Goal: Task Accomplishment & Management: Manage account settings

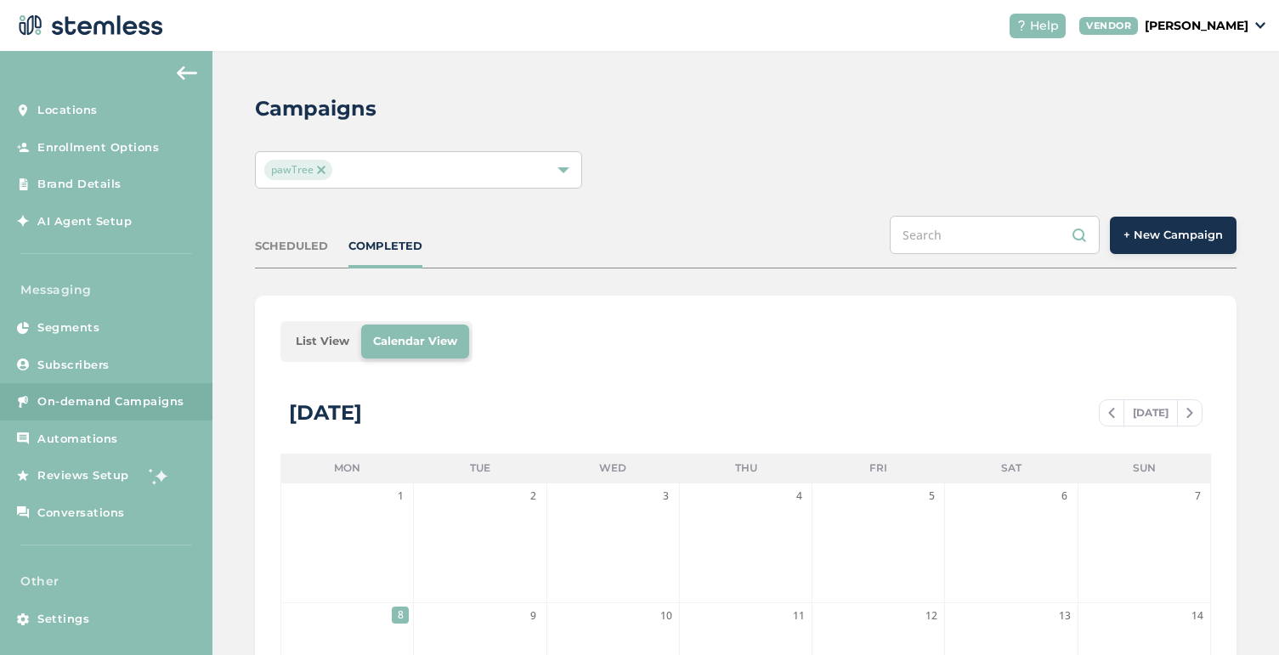
click at [1199, 235] on span "+ New Campaign" at bounding box center [1173, 235] width 99 height 17
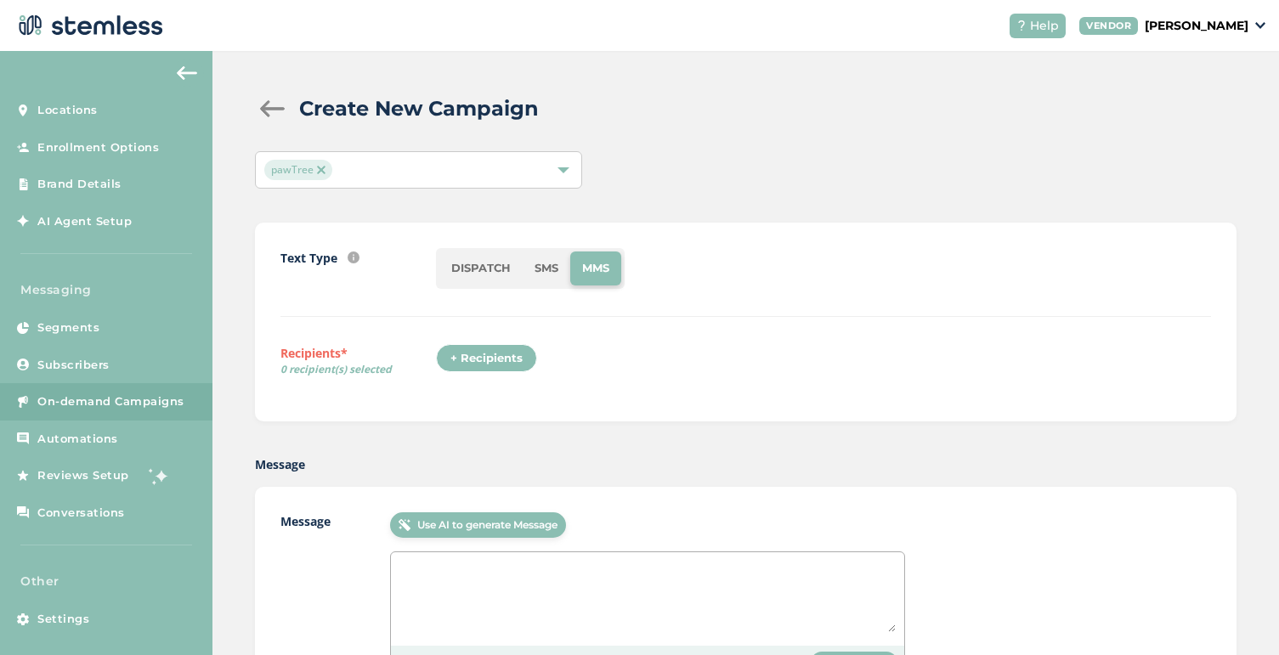
click at [547, 269] on li "SMS" at bounding box center [547, 269] width 48 height 34
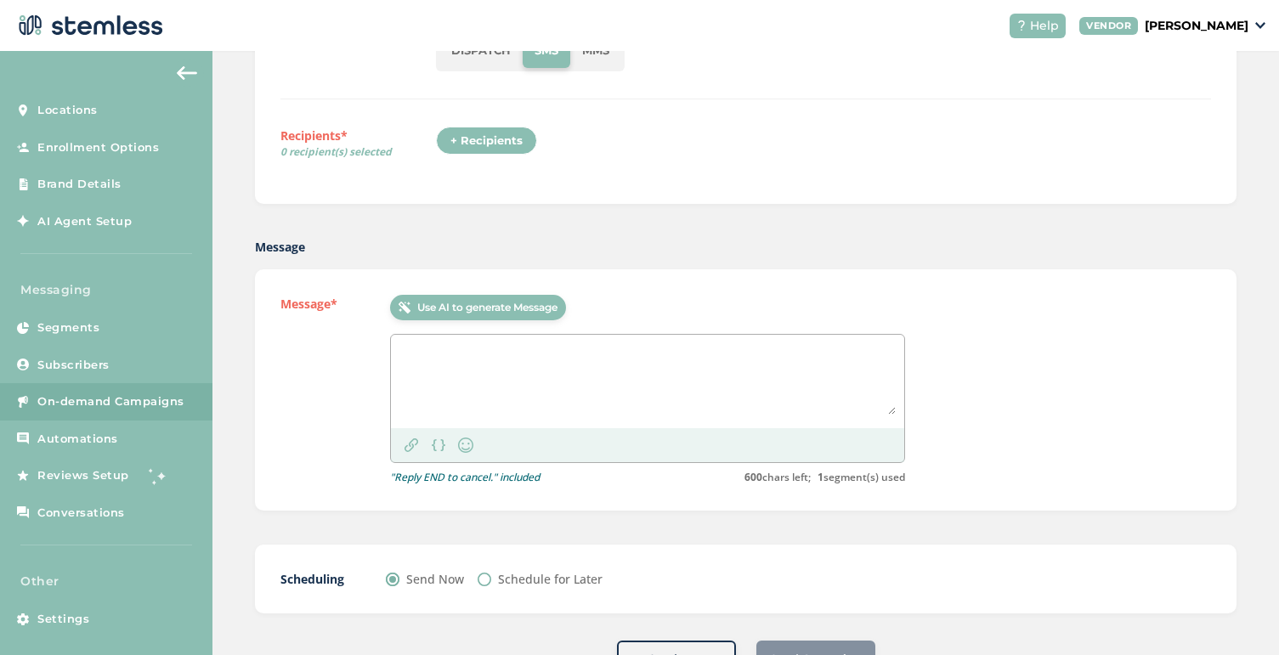
scroll to position [263, 0]
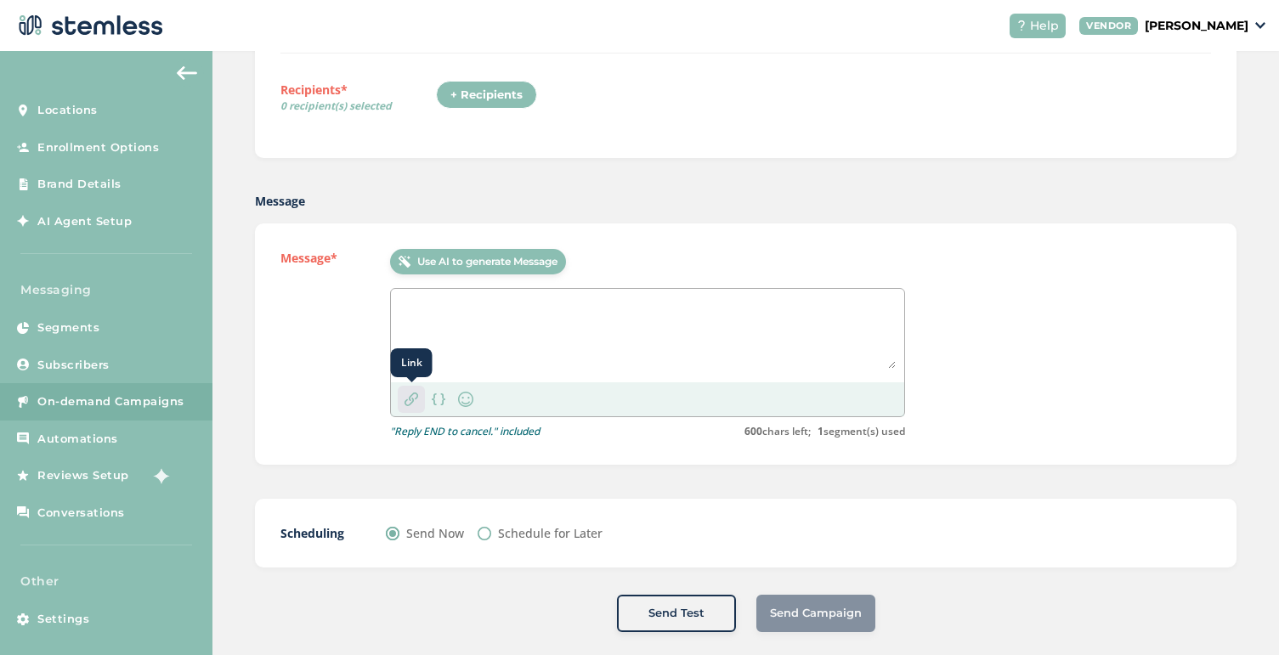
click at [410, 407] on div "Link" at bounding box center [411, 399] width 27 height 27
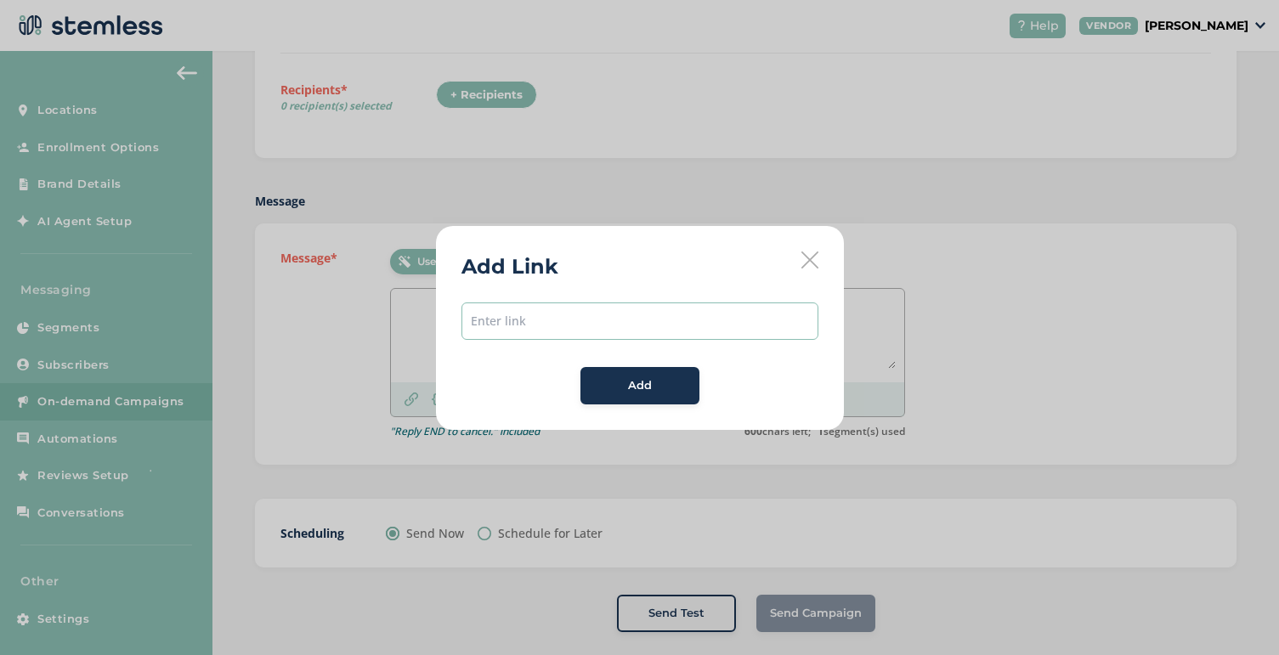
click at [508, 317] on input "text" at bounding box center [640, 321] width 357 height 37
paste input "https://pawtree.info/p/8cbe736ec64242db5cab75ff134eaa92/16079693?utm_source=Kla…"
type input "https://pawtree.info/p/8cbe736ec64242db5cab75ff134eaa92/16079693?utm_source=Kla…"
click at [642, 377] on span "Add" at bounding box center [640, 385] width 24 height 17
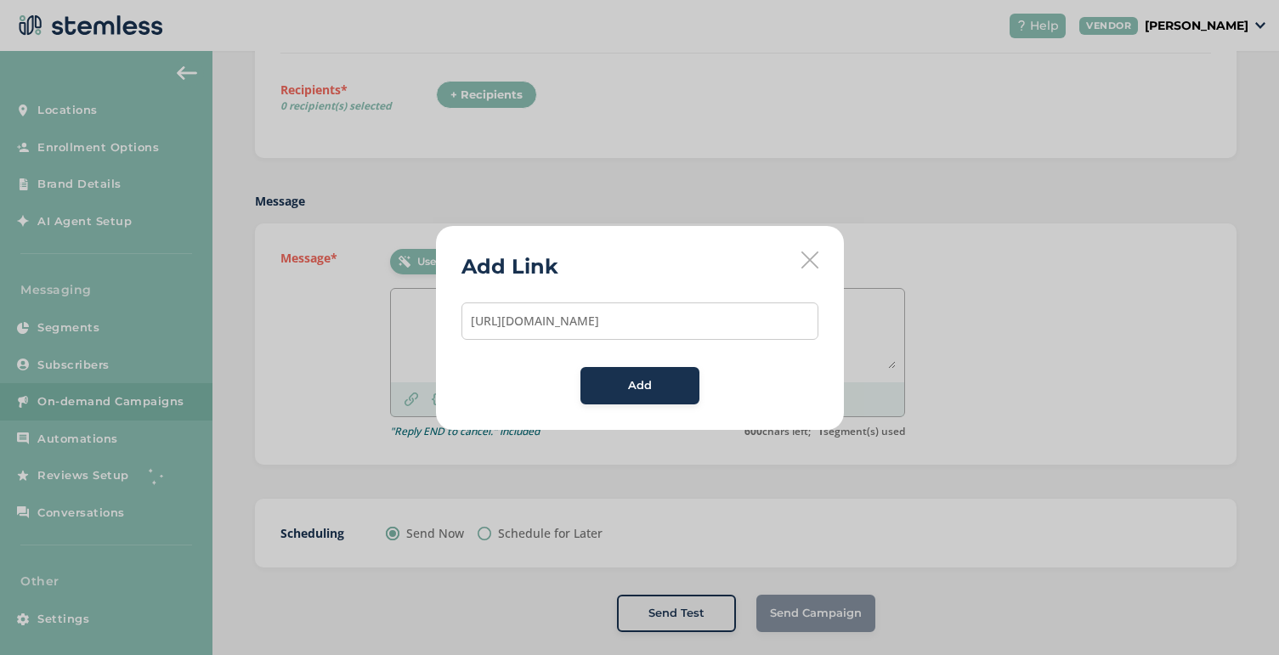
scroll to position [0, 0]
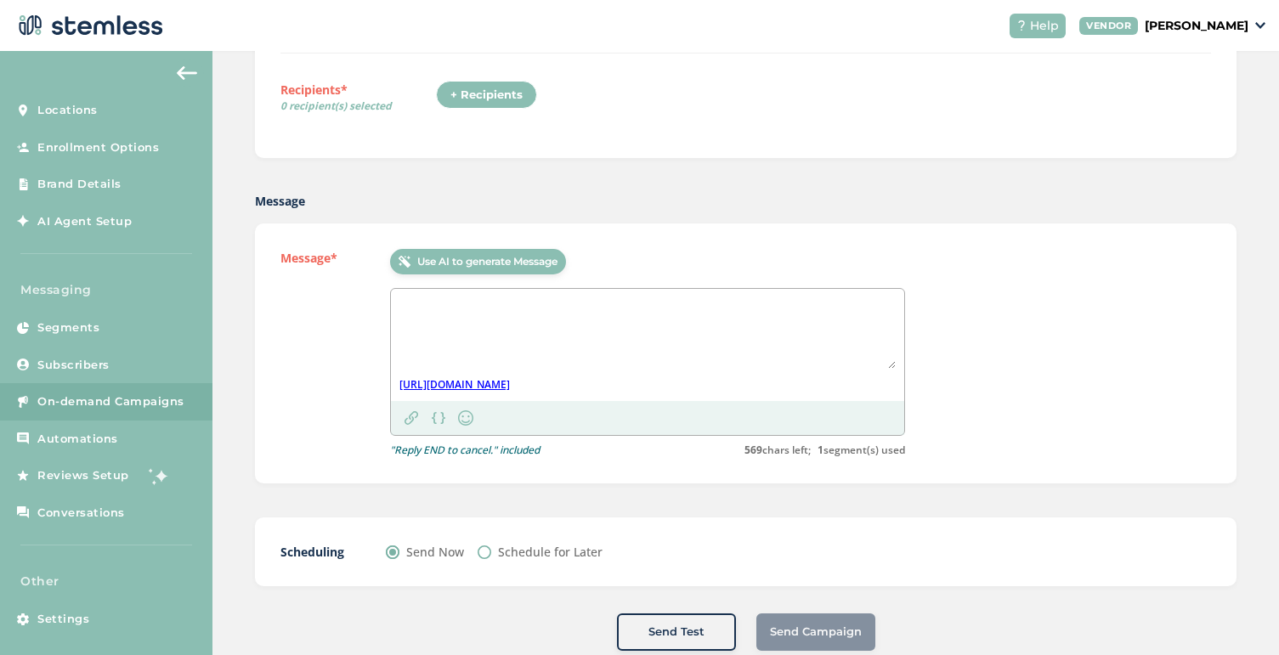
click at [515, 312] on textarea at bounding box center [647, 332] width 496 height 71
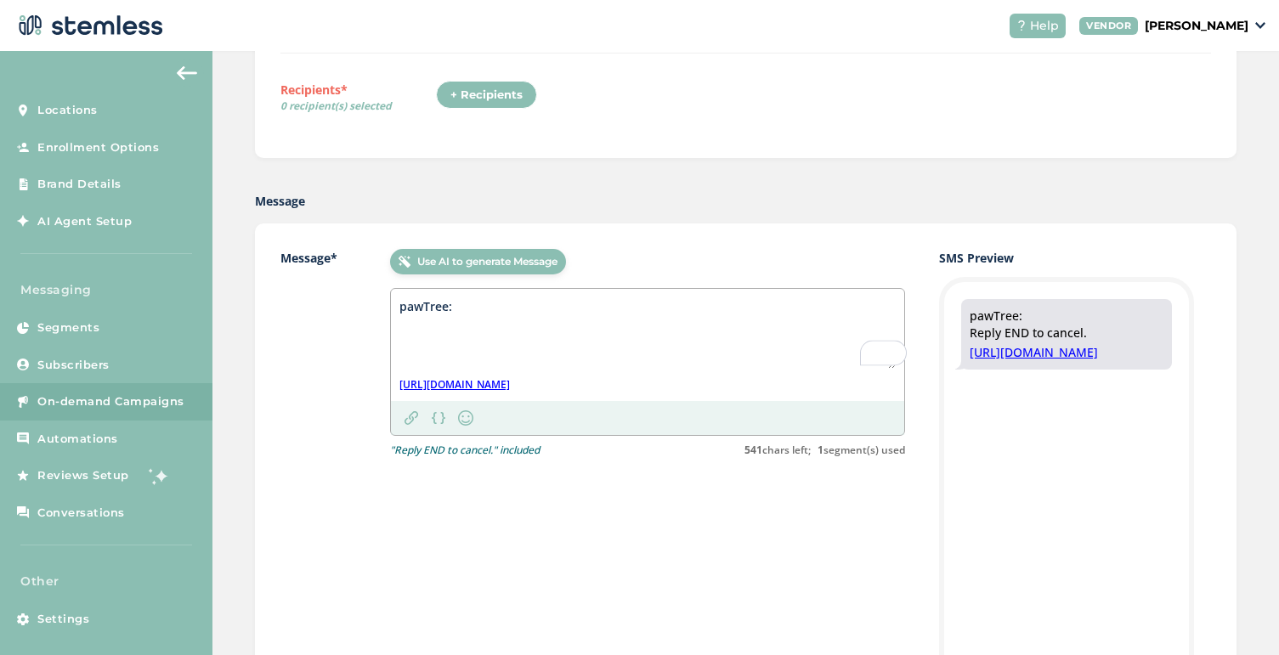
paste textarea "This video has the basics to grow fast"
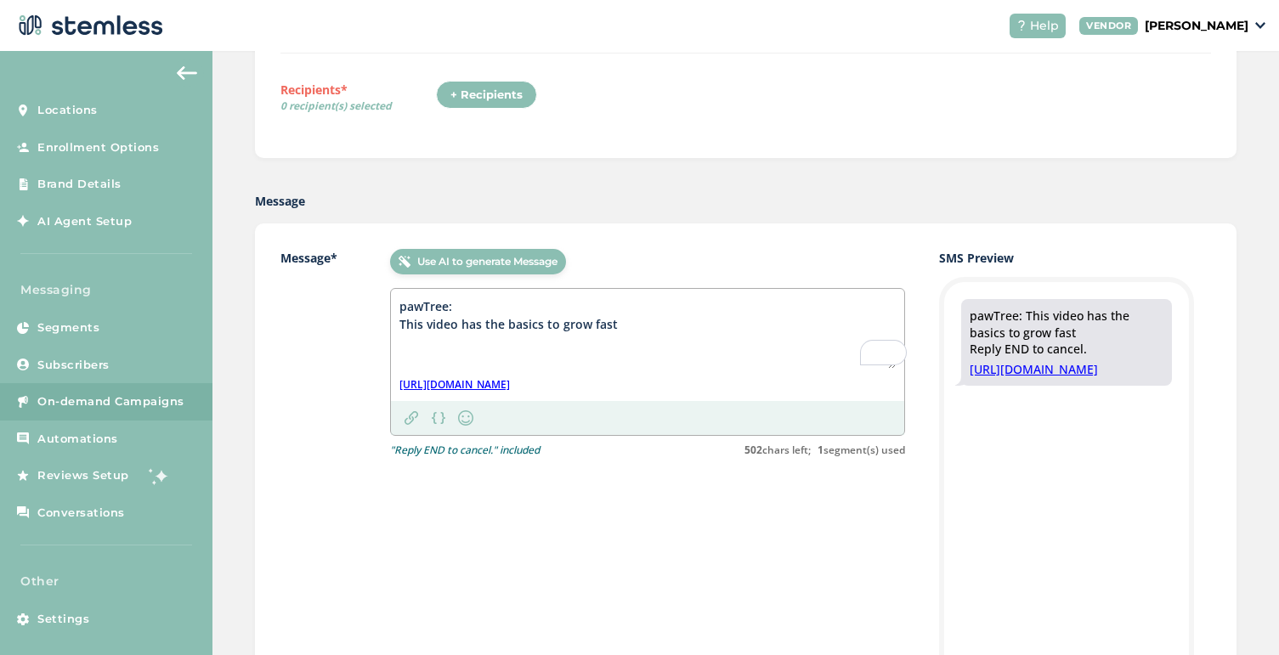
click at [403, 326] on textarea "pawTree: This video has the basics to grow fast" at bounding box center [647, 332] width 496 height 71
paste textarea "New petPro? We’ve got you!"
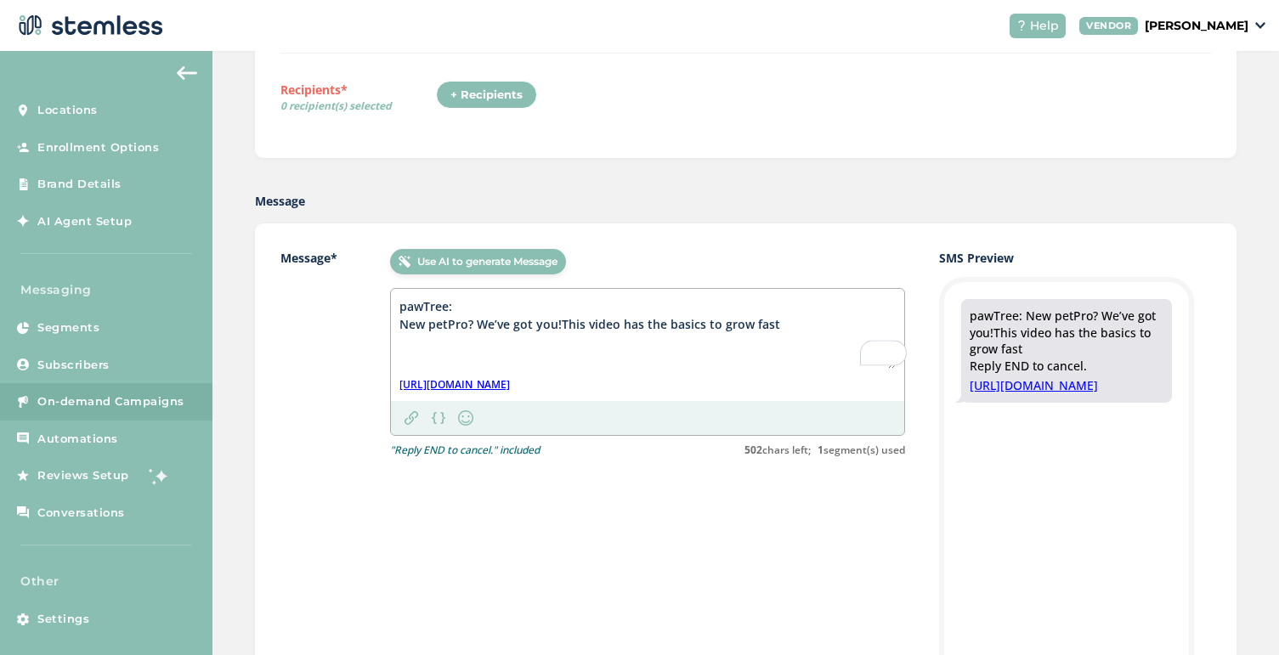
click at [472, 321] on textarea "pawTree: New petPro? We’ve got you!This video has the basics to grow fast" at bounding box center [647, 332] width 496 height 71
click at [567, 348] on textarea "pawTree: New to pawTree? We’ve got you!This video has the basics to grow fast" at bounding box center [647, 332] width 496 height 71
click at [589, 326] on textarea "pawTree: New to pawTree? We’ve got you!This video has the basics to grow fast" at bounding box center [647, 332] width 496 height 71
click at [812, 320] on textarea "pawTree: New to pawTree? We’ve got you! This video has the basics to grow fast" at bounding box center [647, 332] width 496 height 71
drag, startPoint x: 403, startPoint y: 309, endPoint x: 813, endPoint y: 327, distance: 411.0
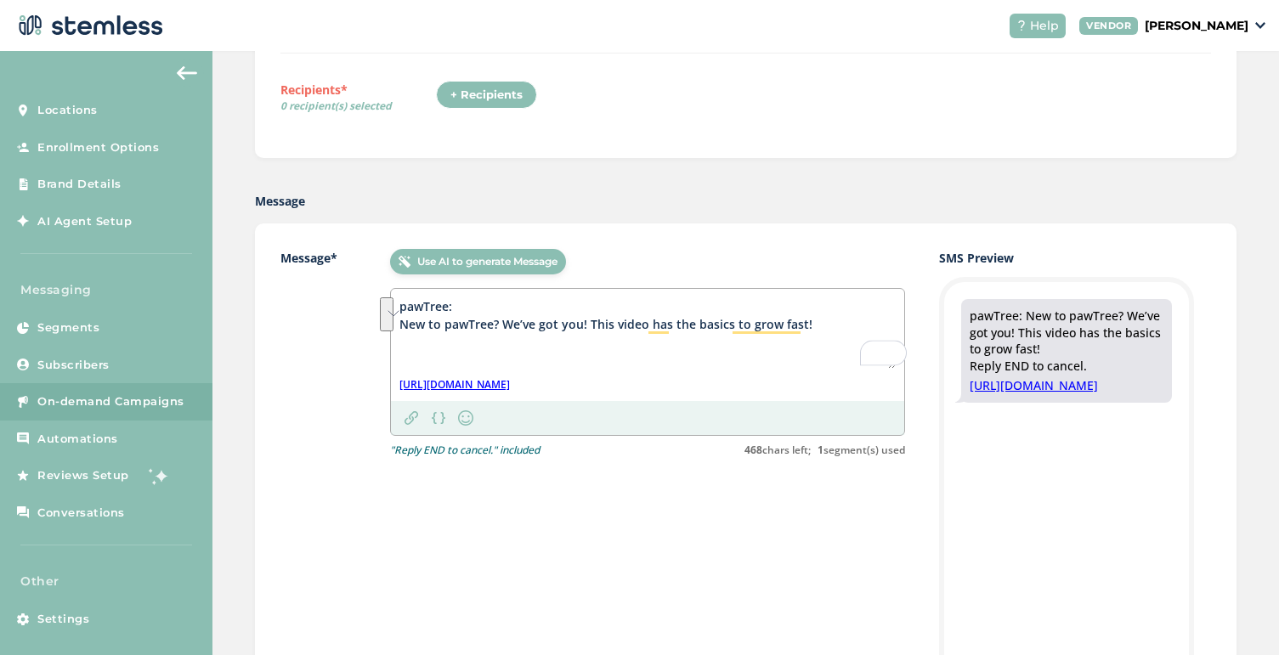
click at [813, 327] on textarea "pawTree: New to pawTree? We’ve got you! This video has the basics to grow fast!" at bounding box center [647, 332] width 496 height 71
click at [432, 322] on textarea "pawTree: New to pawTree? We’ve got you! This video has the basics to grow fast!" at bounding box center [647, 332] width 496 height 71
drag, startPoint x: 404, startPoint y: 322, endPoint x: 818, endPoint y: 321, distance: 413.9
click at [818, 321] on textarea "pawTree: New to pawTree? We’ve got you! This video has the basics to grow fast!" at bounding box center [647, 332] width 496 height 71
paste textarea "Success starts with strong foundations—watch this short pawTree guide"
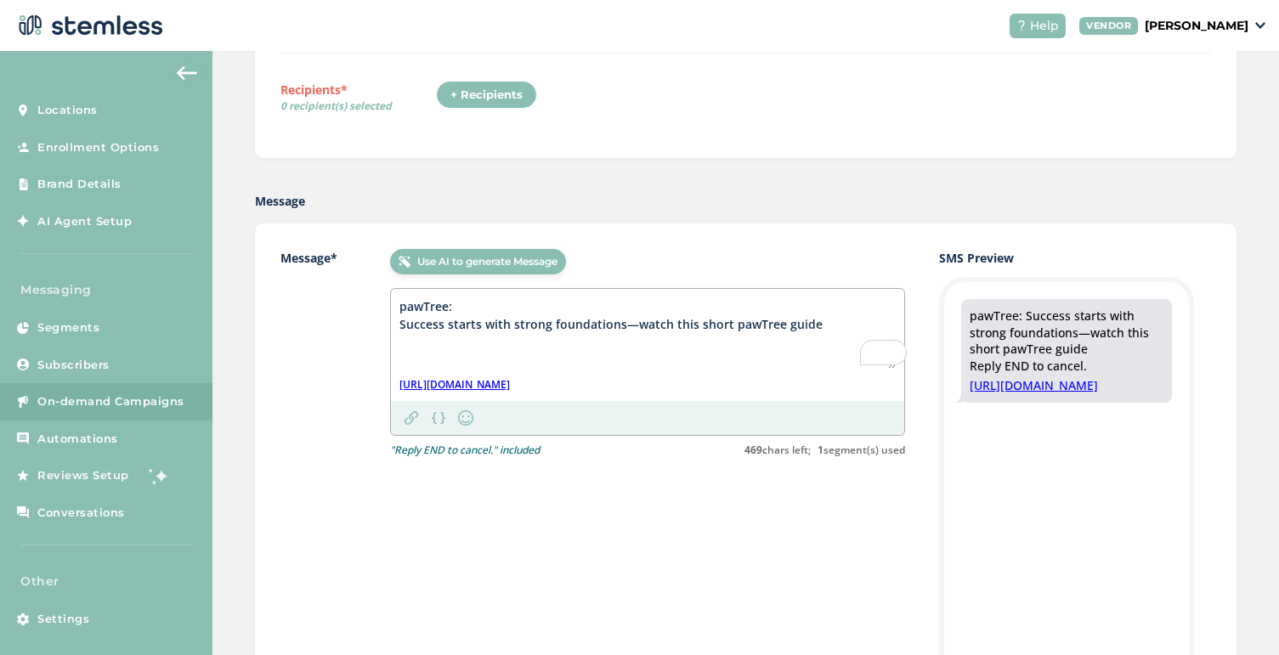
paste textarea "covers the basics for success"
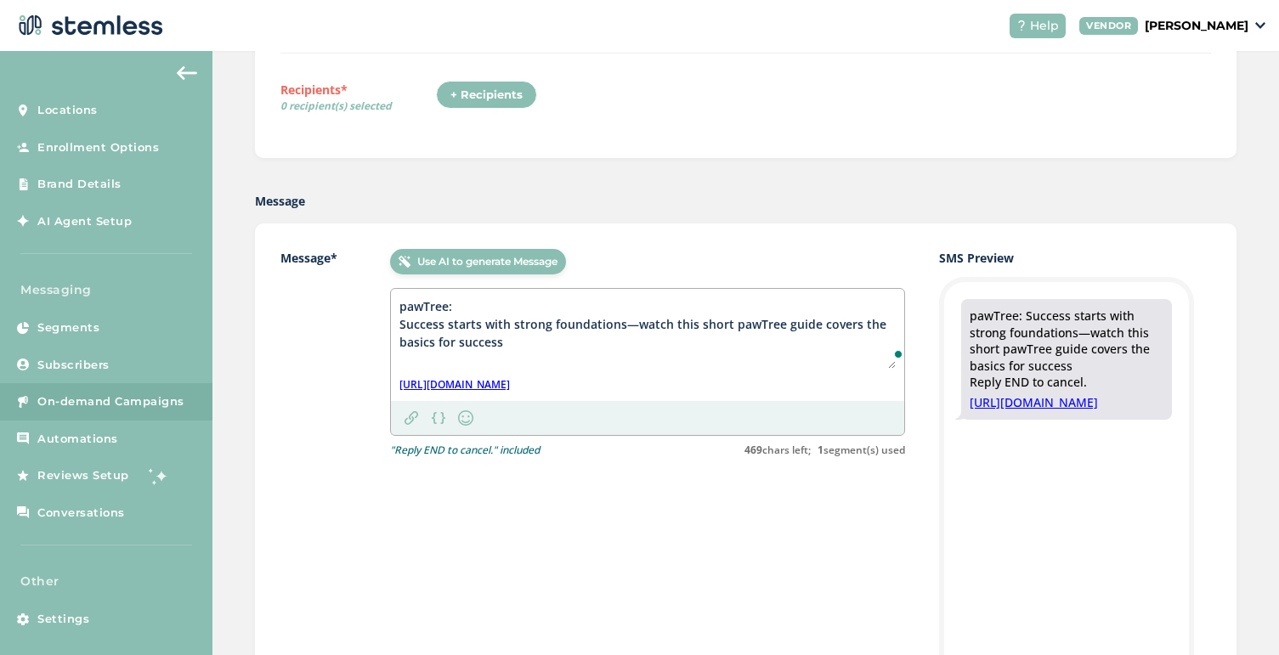
click at [819, 329] on textarea "pawTree: Success starts with strong foundations—watch this short pawTree guide …" at bounding box center [647, 332] width 496 height 71
click at [871, 327] on textarea "pawTree: Success starts with strong foundations—watch this short pawTree guide …" at bounding box center [647, 332] width 496 height 71
drag, startPoint x: 816, startPoint y: 326, endPoint x: 735, endPoint y: 324, distance: 80.8
click at [735, 324] on textarea "pawTree: Success starts with strong foundations—watch this short pawTree guide …" at bounding box center [647, 332] width 496 height 71
click at [784, 325] on textarea "pawTree: Success starts with strong foundations—watch this short video to cover…" at bounding box center [647, 332] width 496 height 71
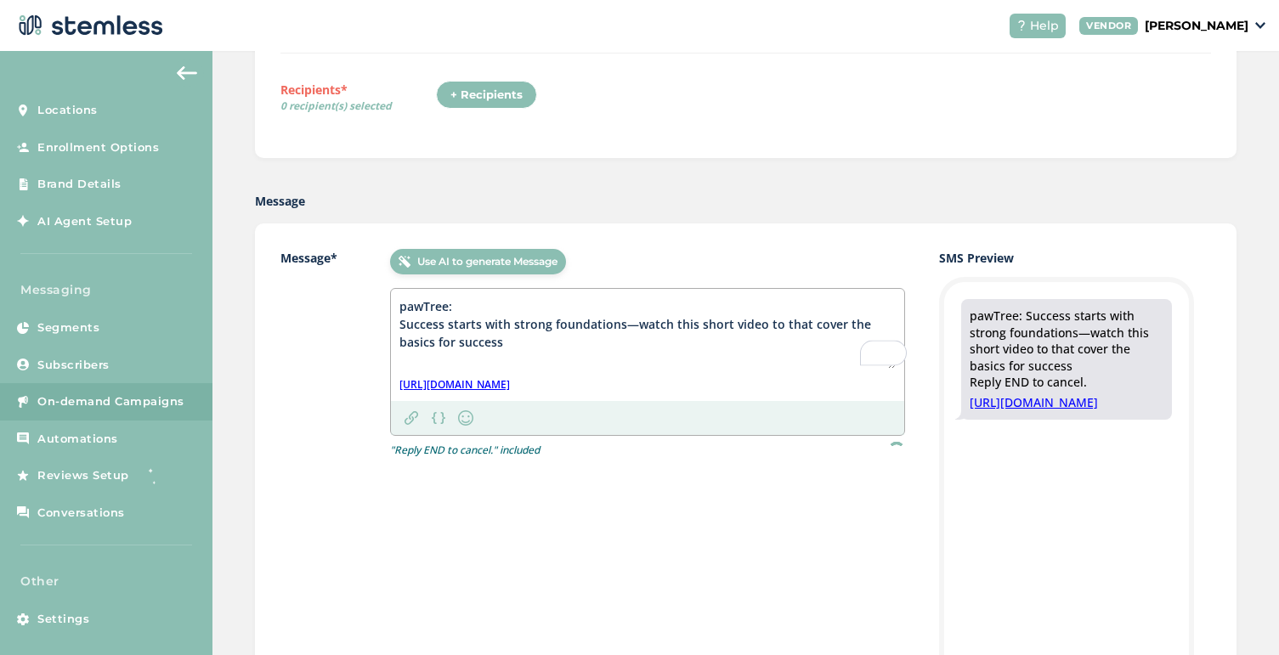
click at [839, 322] on textarea "pawTree: Success starts with strong foundations—watch this short video to that …" at bounding box center [647, 332] width 496 height 71
click at [771, 361] on textarea "pawTree: Success starts with strong foundations—watch this short video to learn…" at bounding box center [647, 332] width 496 height 71
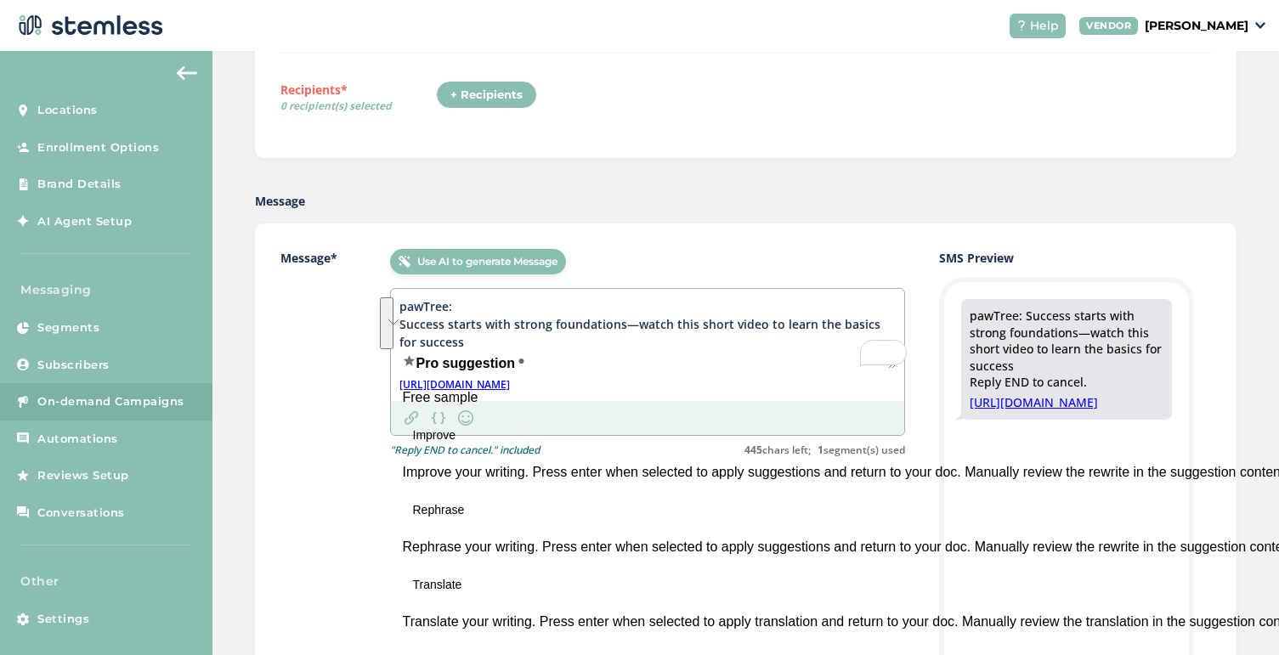
drag, startPoint x: 467, startPoint y: 339, endPoint x: 395, endPoint y: 297, distance: 82.7
click at [395, 297] on div "Message* Use AI to generate Message pawTree: Success starts with strong foundat…" at bounding box center [746, 509] width 982 height 570
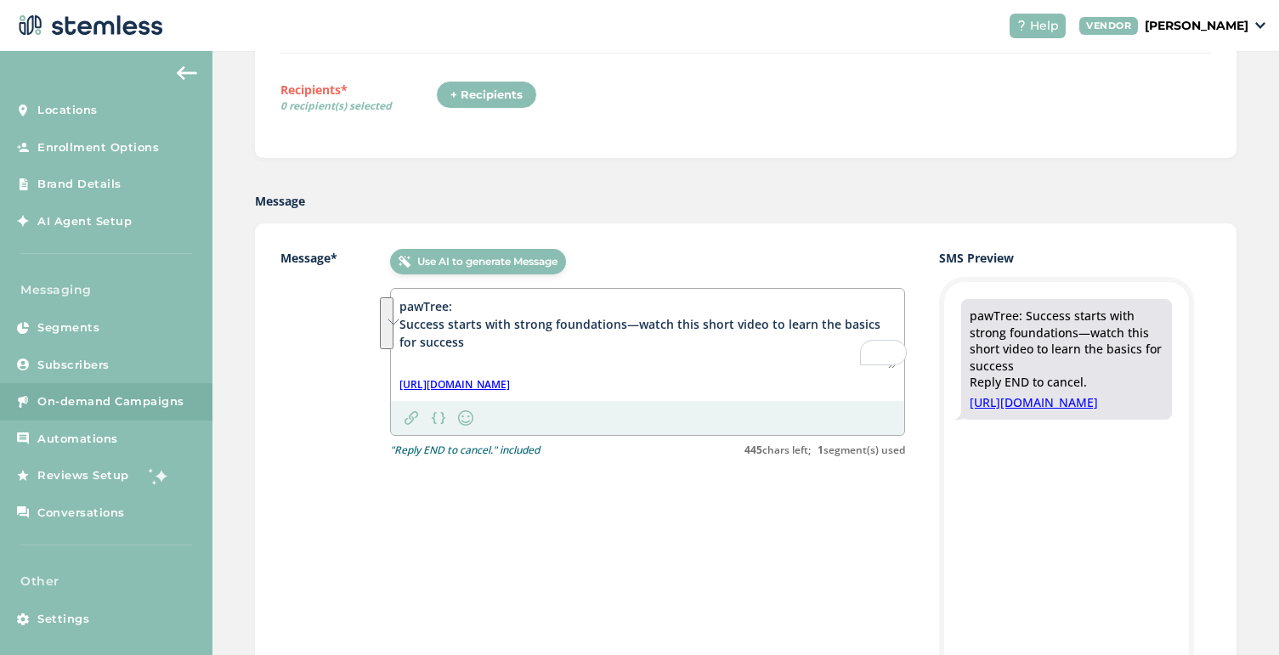
type textarea "pawTree: Success starts with strong foundations—watch this short video to learn…"
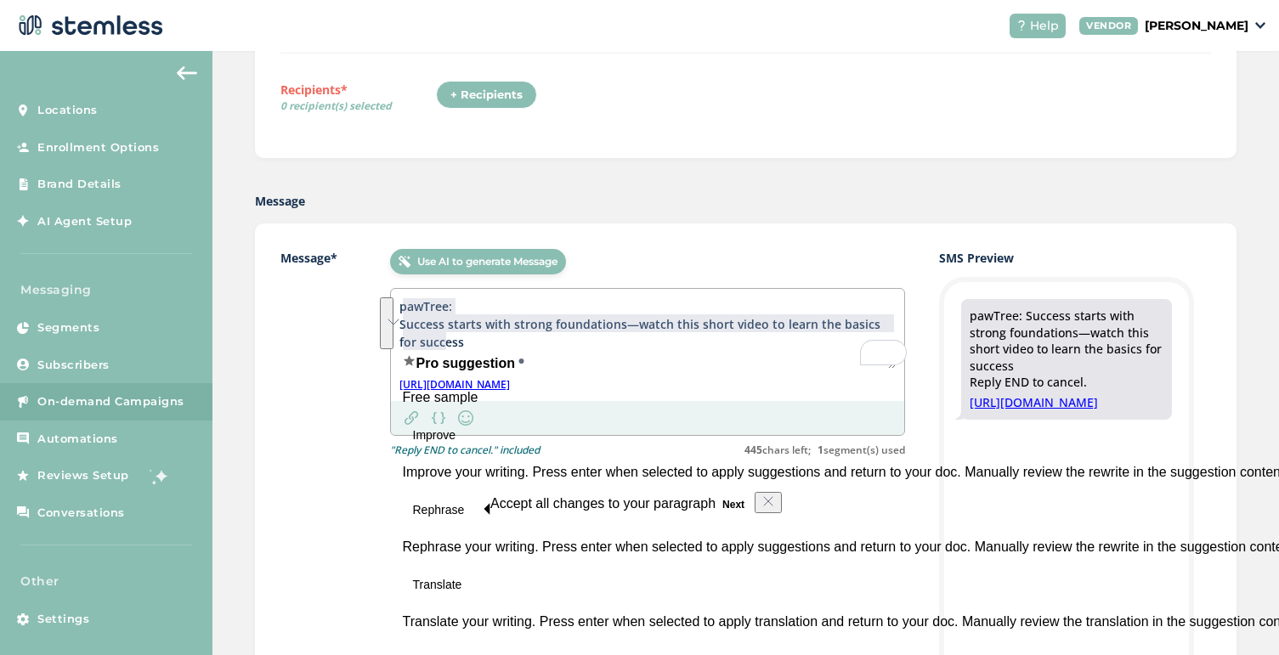
click at [535, 322] on textarea "pawTree: Success starts with strong foundations—watch this short video to learn…" at bounding box center [647, 332] width 496 height 71
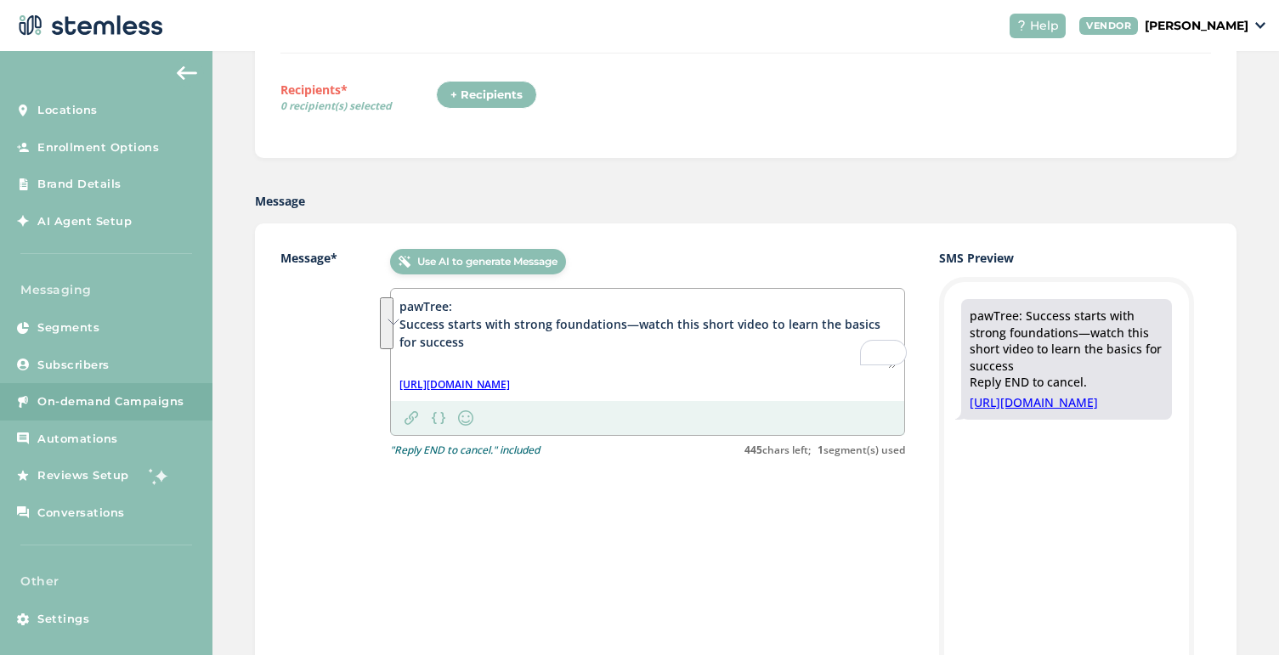
drag, startPoint x: 456, startPoint y: 343, endPoint x: 390, endPoint y: 307, distance: 75.7
click at [390, 306] on div "Message* Use AI to generate Message pawTree: Success starts with strong foundat…" at bounding box center [746, 509] width 982 height 570
click at [76, 322] on span "Segments" at bounding box center [68, 327] width 62 height 17
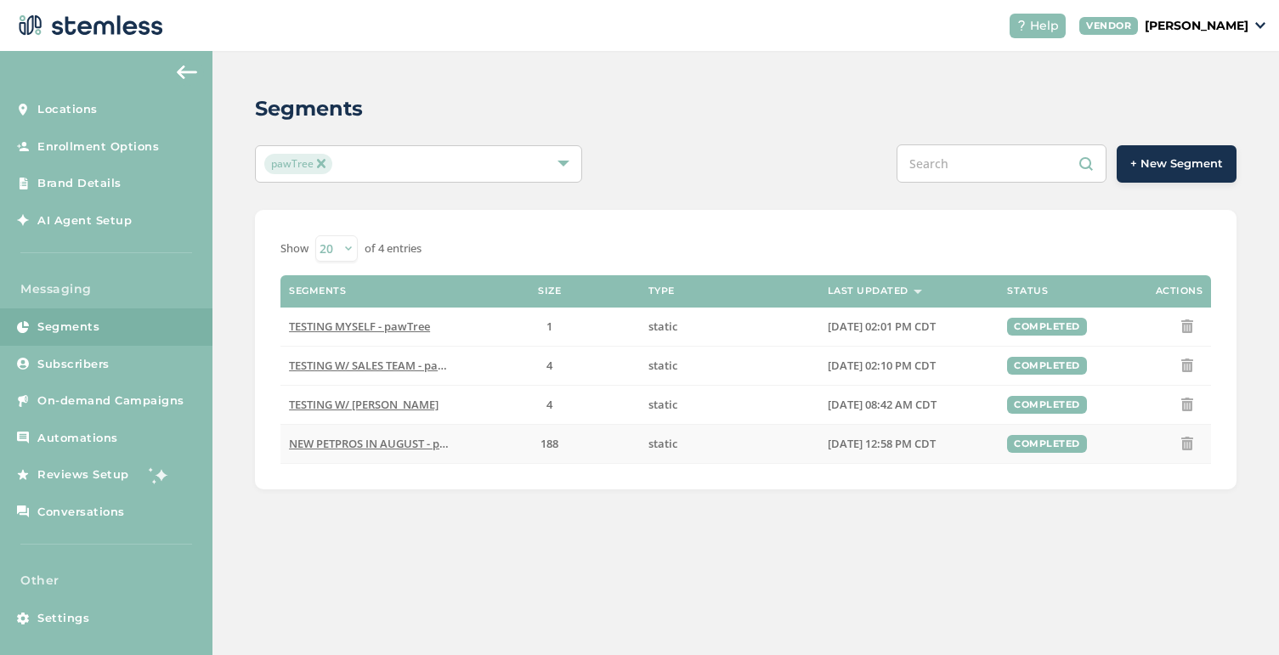
click at [1183, 443] on icon at bounding box center [1188, 444] width 14 height 14
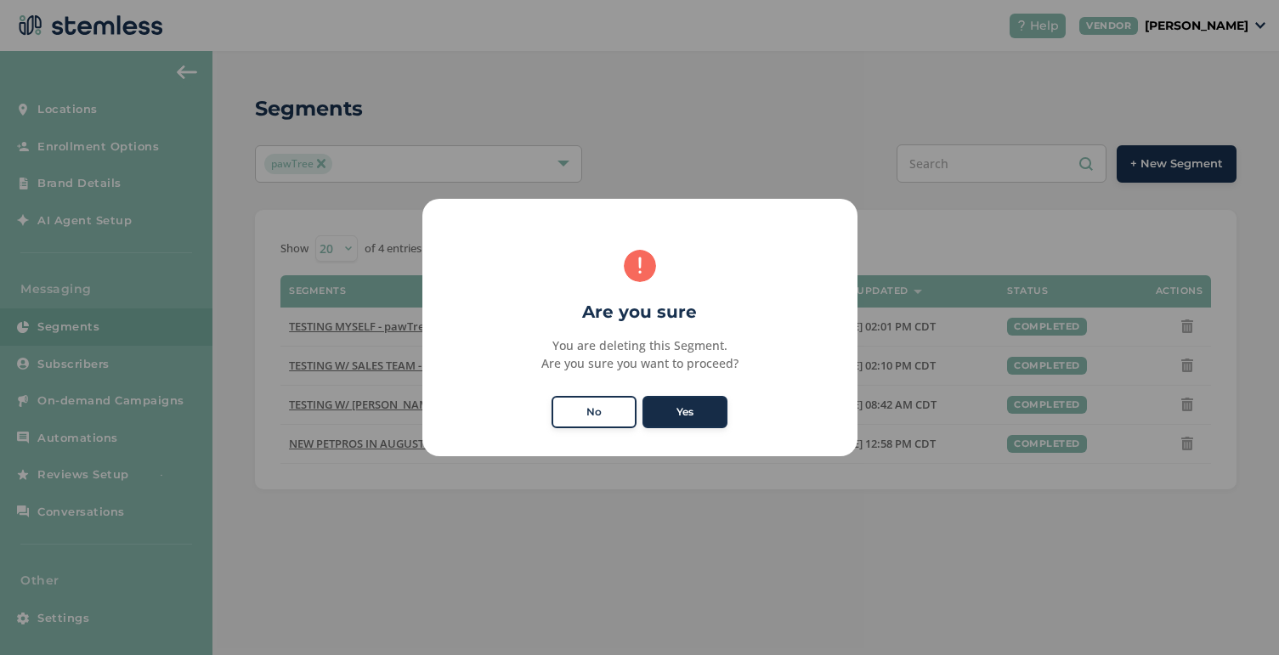
click at [702, 420] on button "Yes" at bounding box center [685, 412] width 85 height 32
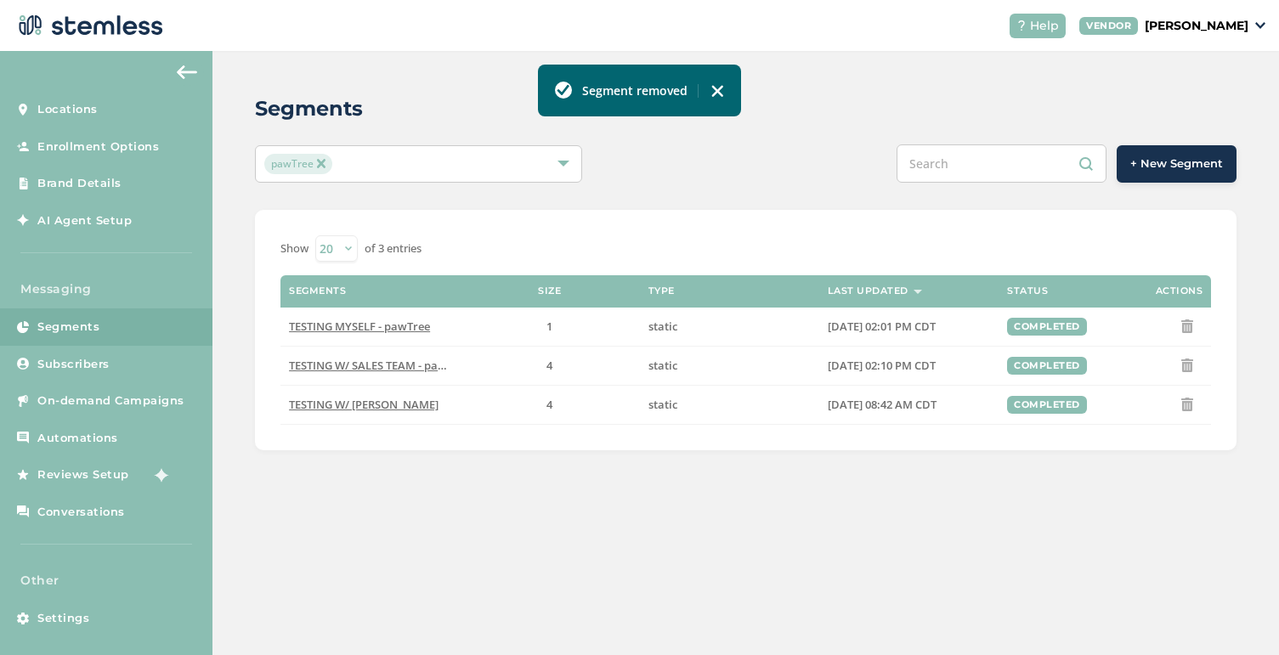
click at [1172, 158] on span "+ New Segment" at bounding box center [1176, 164] width 93 height 17
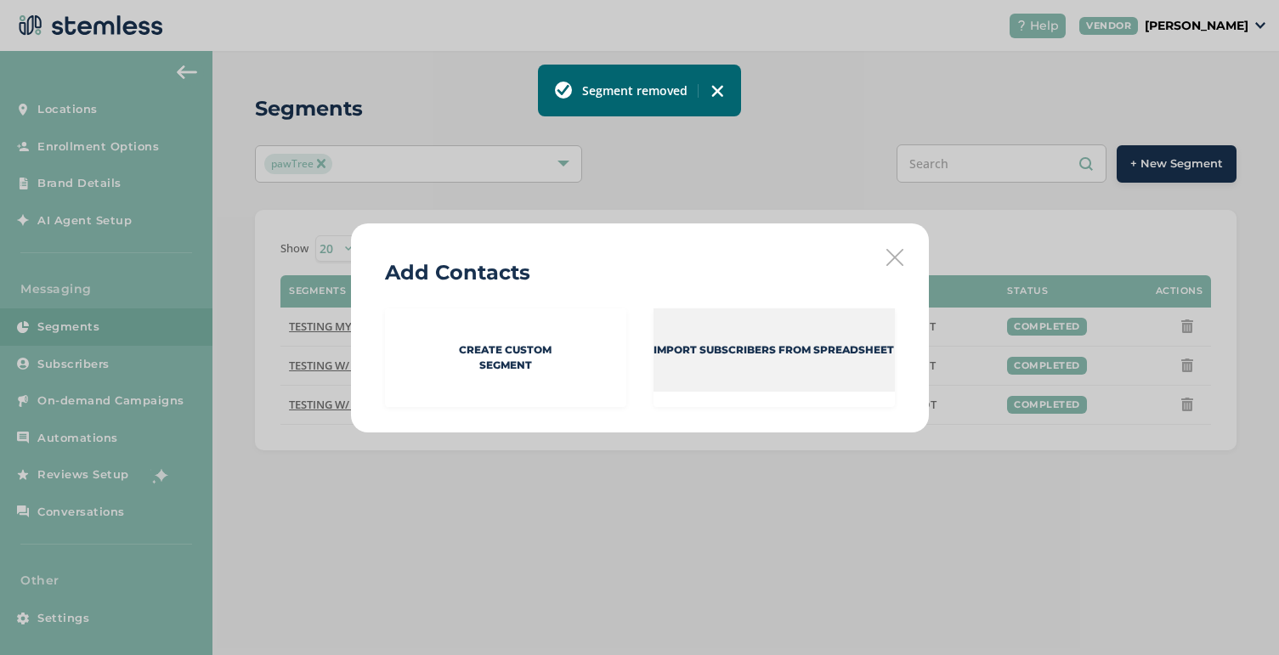
click at [656, 344] on p "Import Subscribers from spreadsheet" at bounding box center [774, 350] width 241 height 15
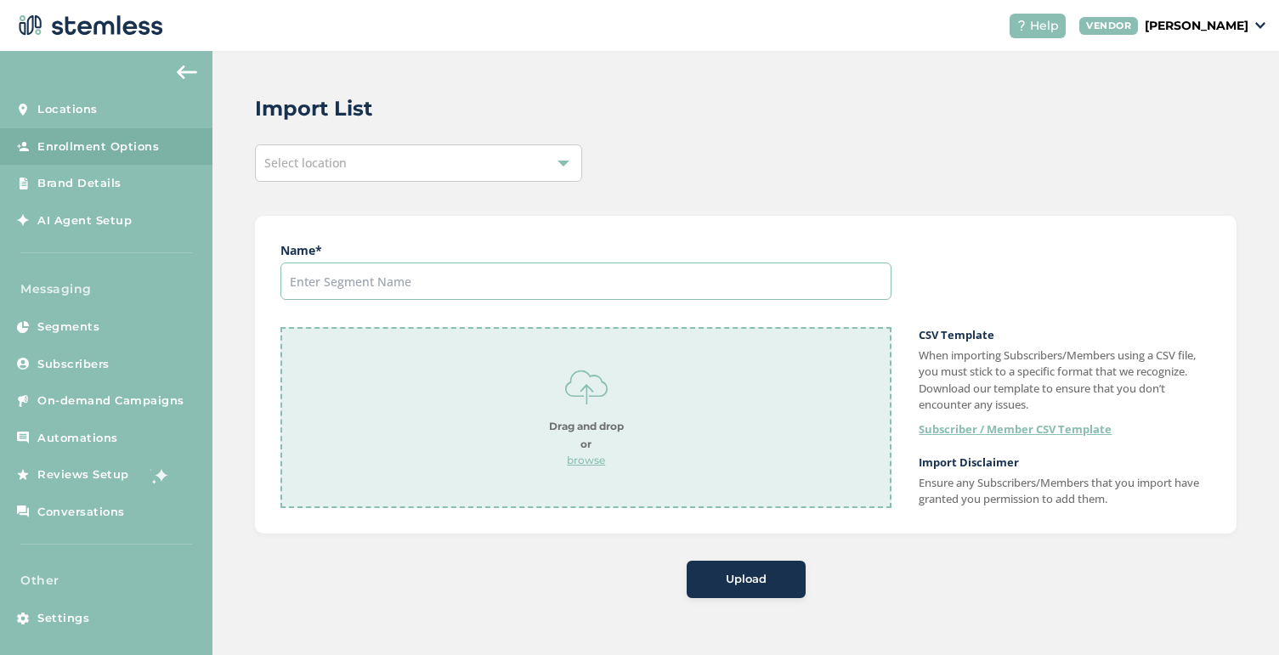
click at [524, 281] on input "text" at bounding box center [585, 281] width 611 height 37
type input "PETPROS IN FAST START PERIOD June-Sept"
click at [588, 460] on p "browse" at bounding box center [586, 460] width 75 height 15
click at [773, 574] on div "Upload" at bounding box center [746, 579] width 92 height 17
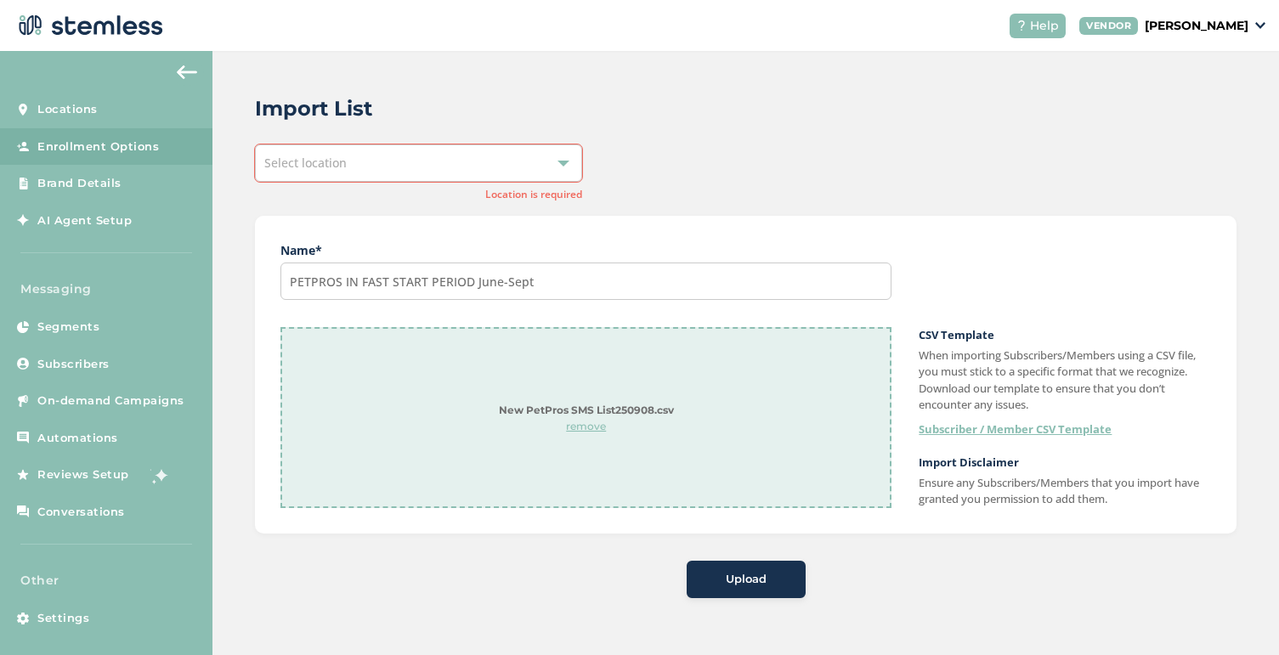
click at [549, 168] on div "Select location" at bounding box center [418, 162] width 327 height 37
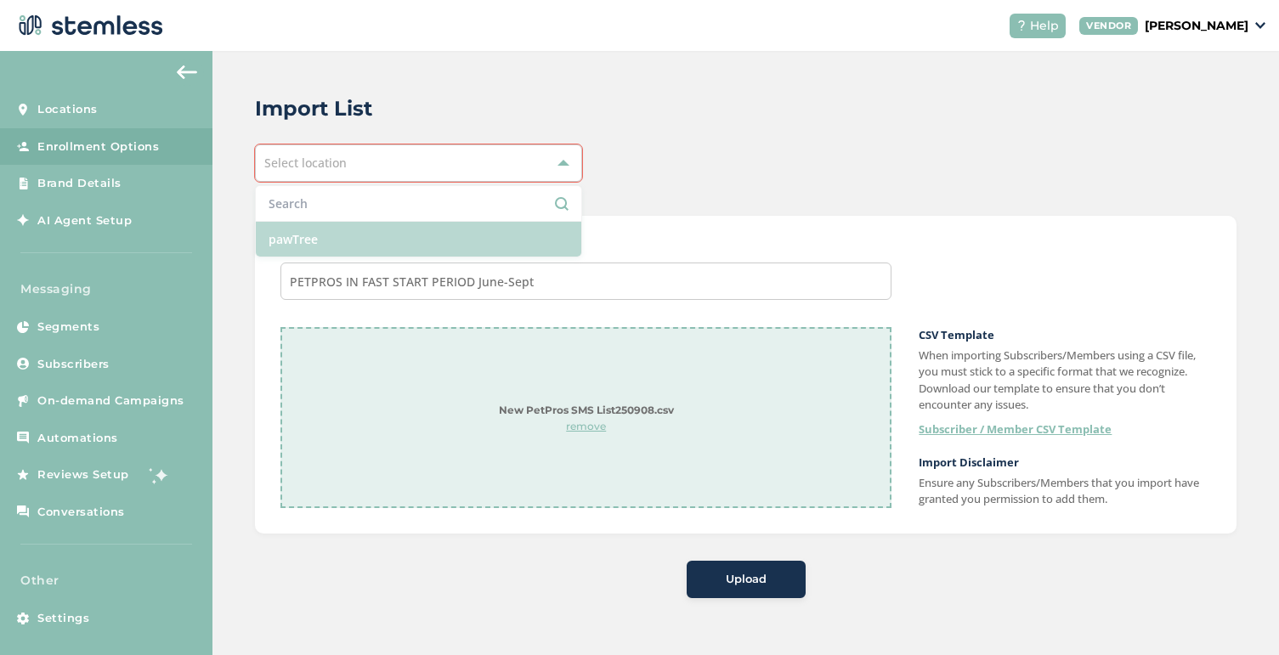
click at [498, 243] on li "pawTree" at bounding box center [419, 239] width 326 height 35
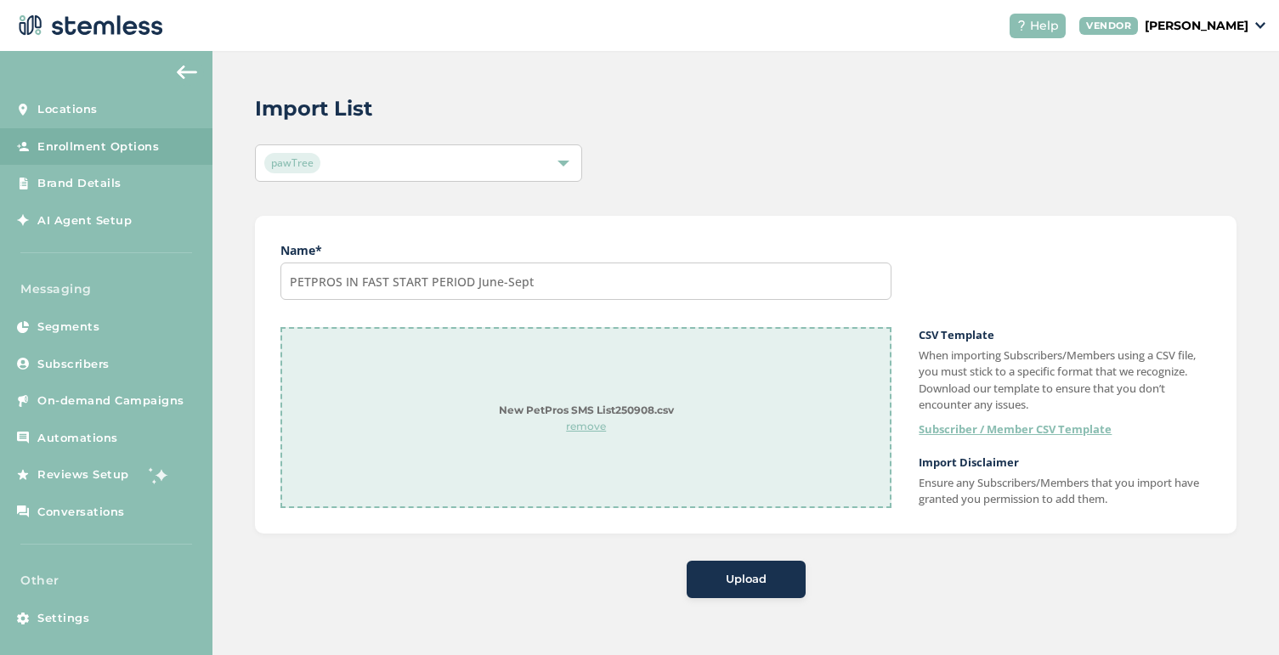
click at [730, 586] on span "Upload" at bounding box center [746, 579] width 41 height 17
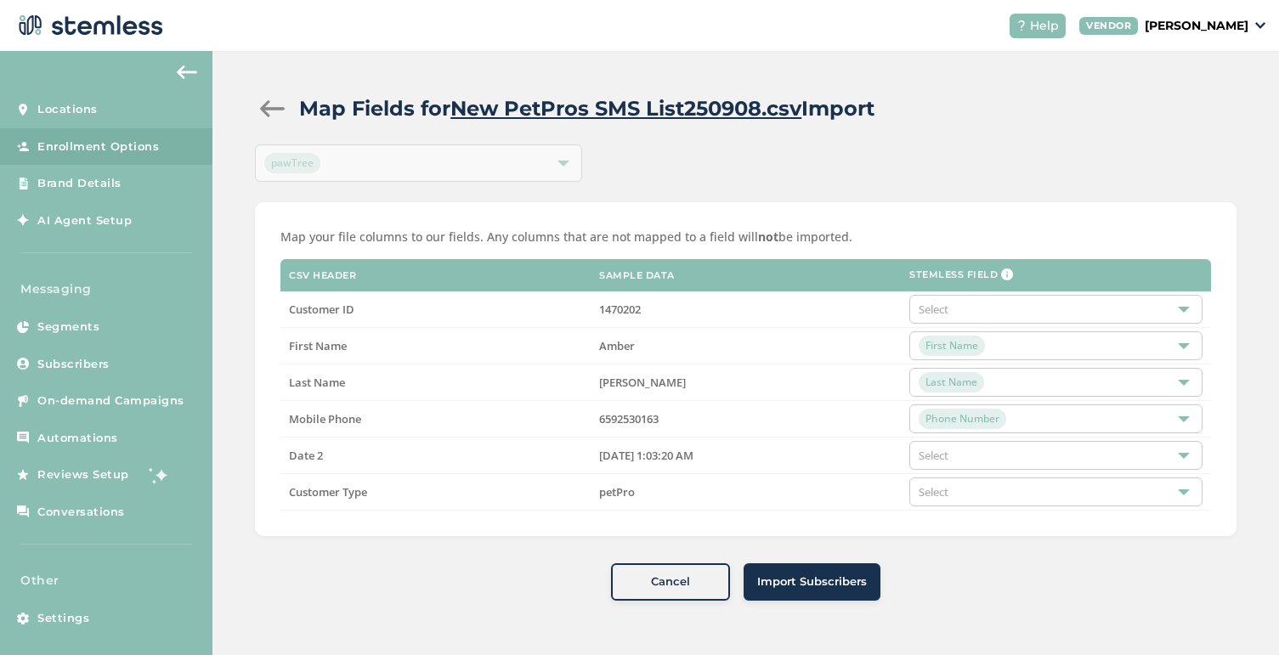
click at [654, 582] on span "Cancel" at bounding box center [670, 582] width 39 height 17
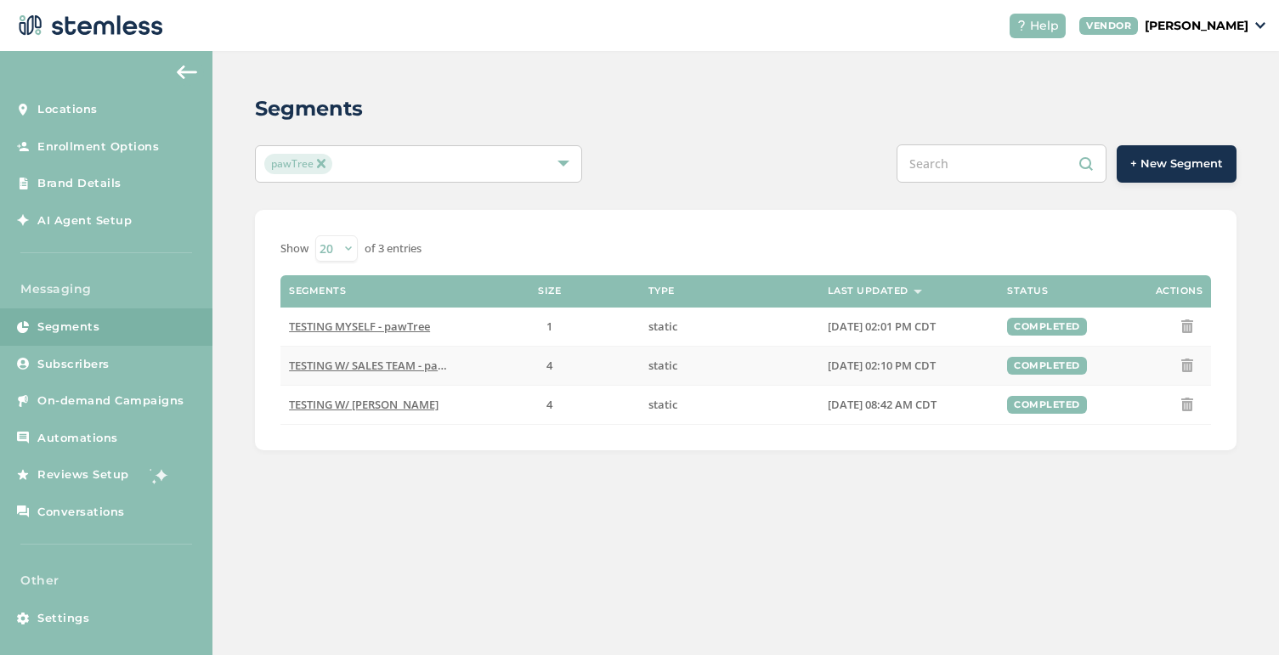
click at [418, 367] on span "TESTING W/ SALES TEAM - pawTree" at bounding box center [379, 365] width 181 height 15
click at [354, 408] on span "TESTING W/ [PERSON_NAME]" at bounding box center [364, 404] width 150 height 15
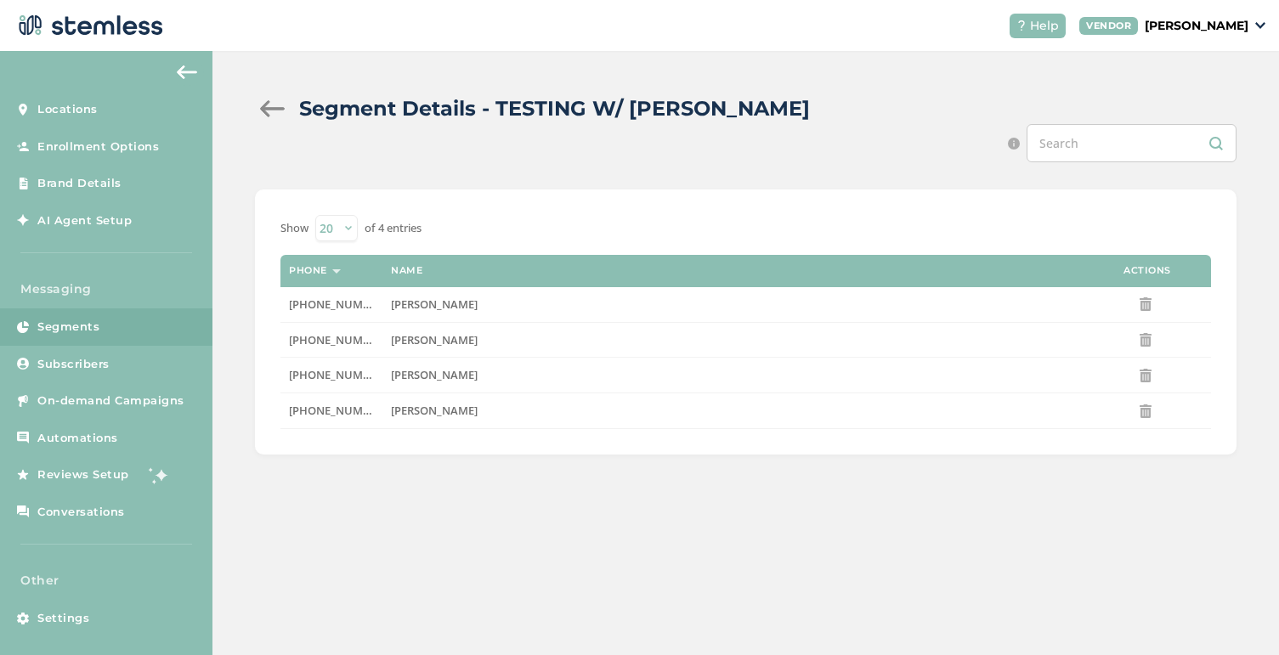
click at [93, 336] on link "Segments" at bounding box center [106, 327] width 212 height 37
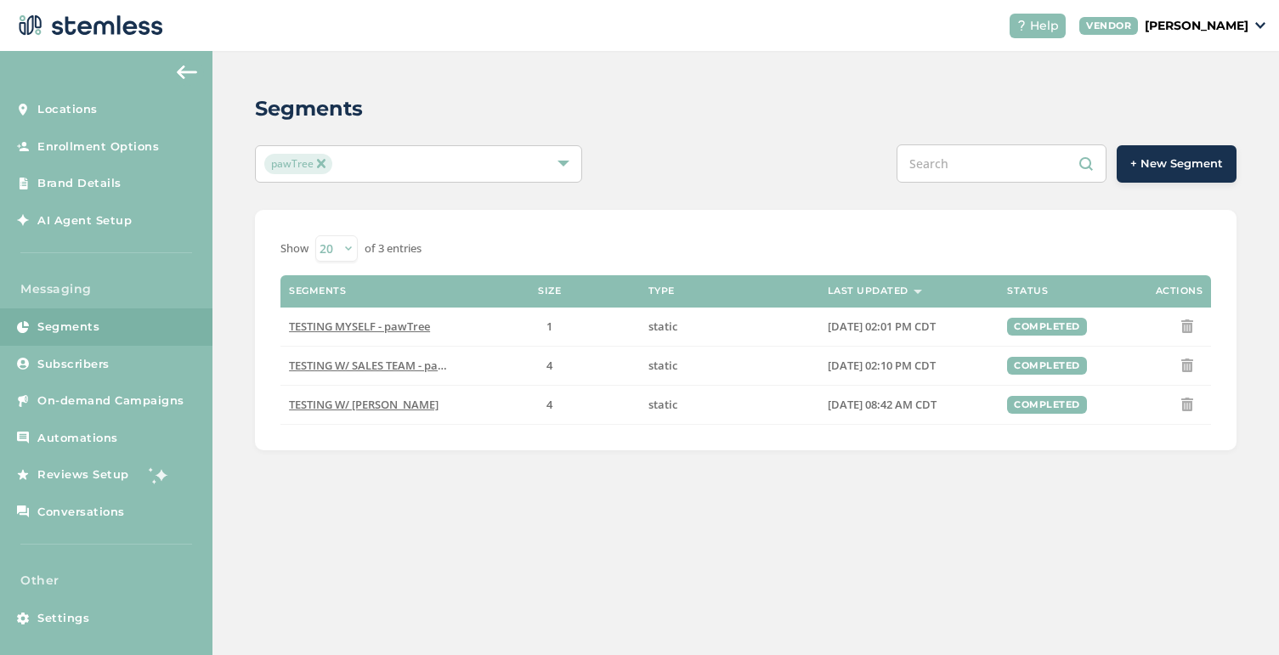
click at [1192, 167] on span "+ New Segment" at bounding box center [1176, 164] width 93 height 17
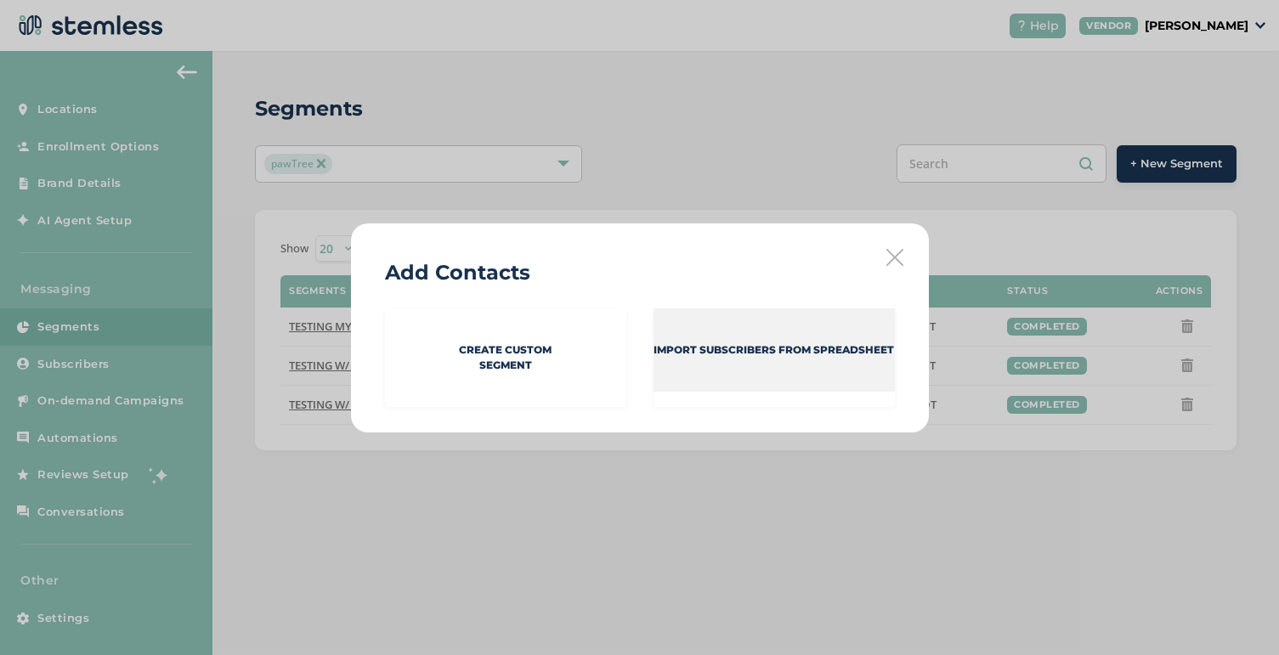
click at [719, 346] on p "Import Subscribers from spreadsheet" at bounding box center [774, 350] width 241 height 15
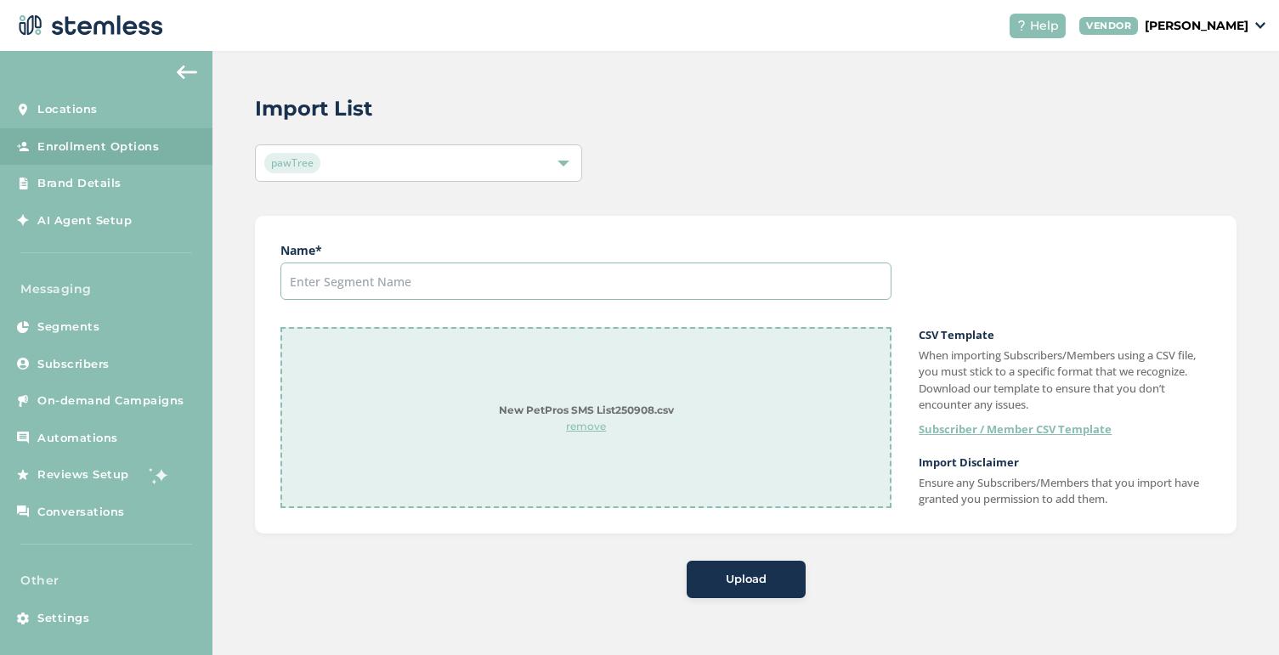
click at [412, 283] on input "text" at bounding box center [585, 281] width 611 height 37
type input "PETPROS IN FAST START PERIOD June-Sept"
click at [589, 428] on p "remove" at bounding box center [586, 426] width 175 height 15
click at [589, 417] on div "Drag and drop or browse" at bounding box center [586, 417] width 75 height 102
click at [760, 577] on span "Upload" at bounding box center [746, 579] width 41 height 17
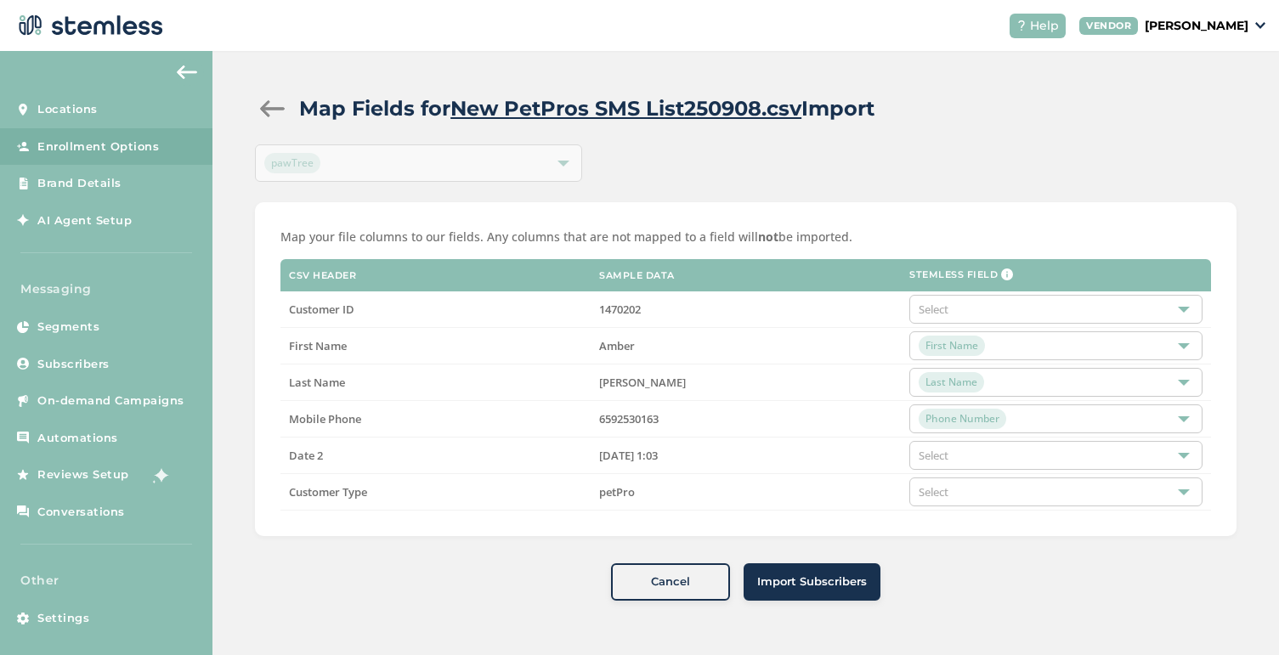
click at [997, 310] on div "Select" at bounding box center [1055, 309] width 293 height 29
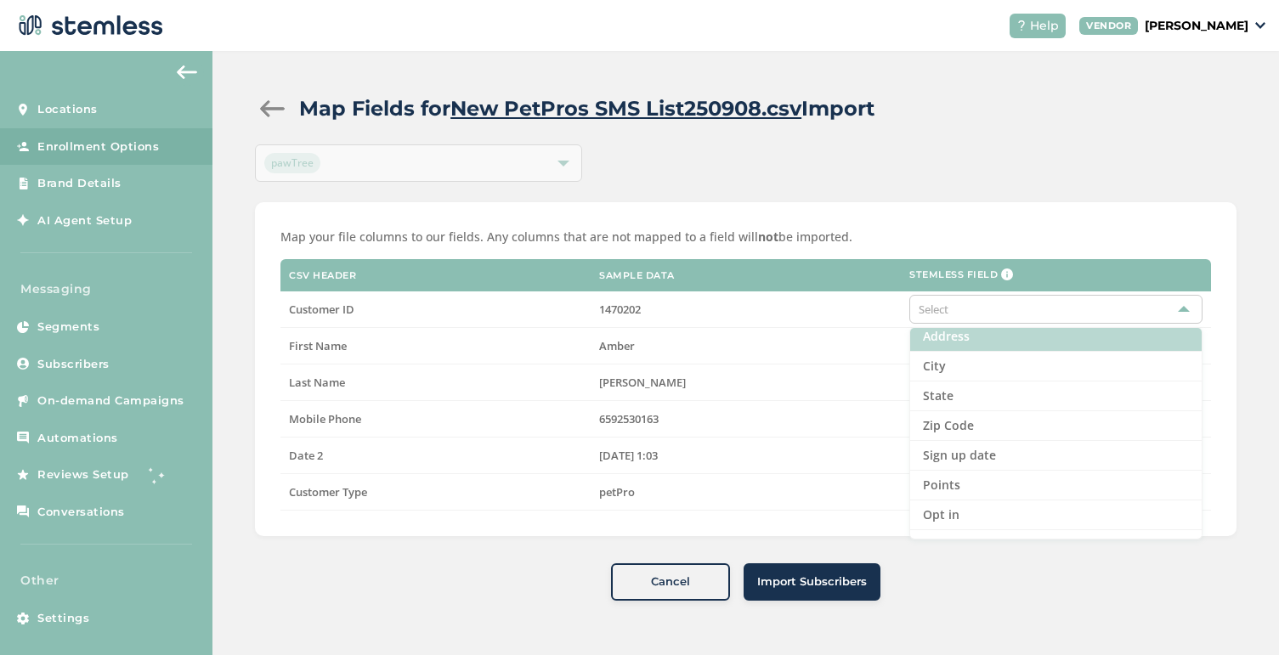
scroll to position [175, 0]
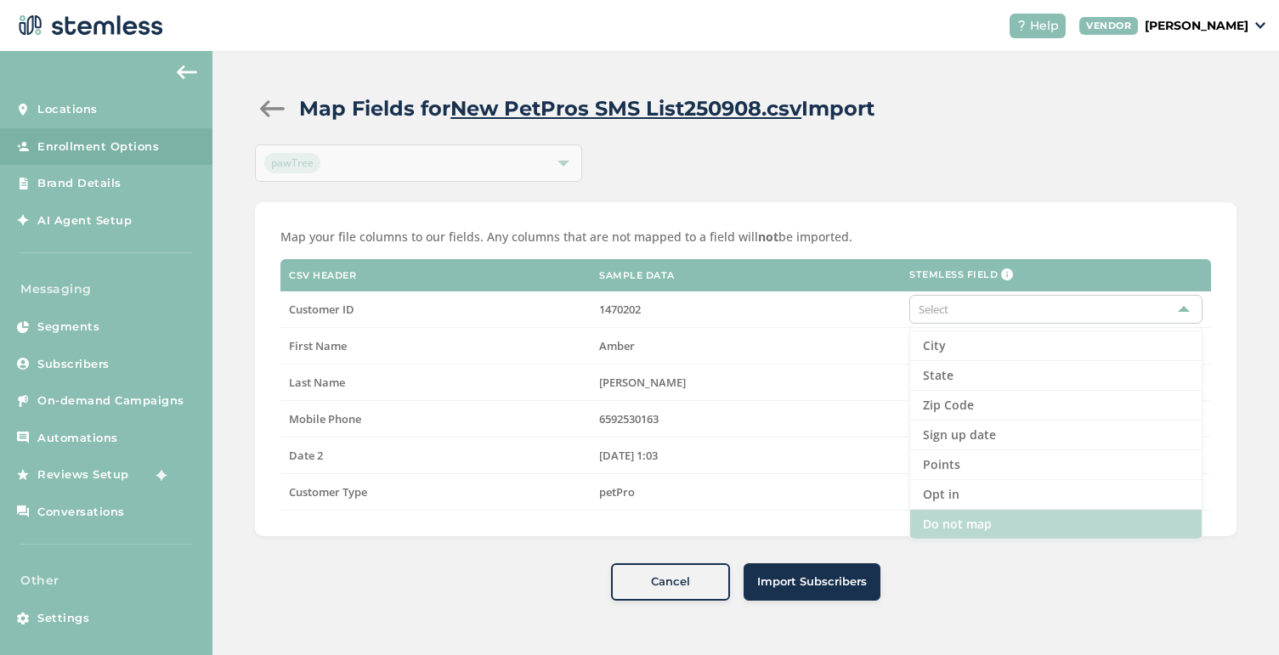
click at [972, 530] on li "Do not map" at bounding box center [1056, 524] width 292 height 29
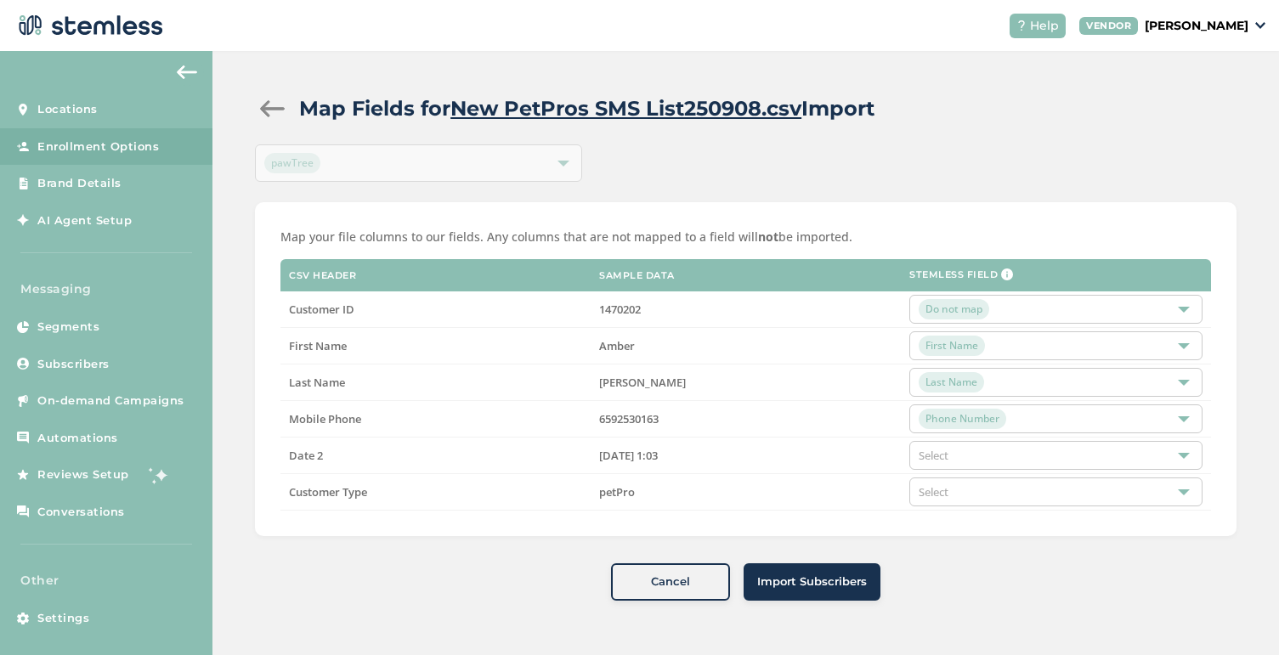
click at [972, 457] on div "Select" at bounding box center [1055, 455] width 293 height 29
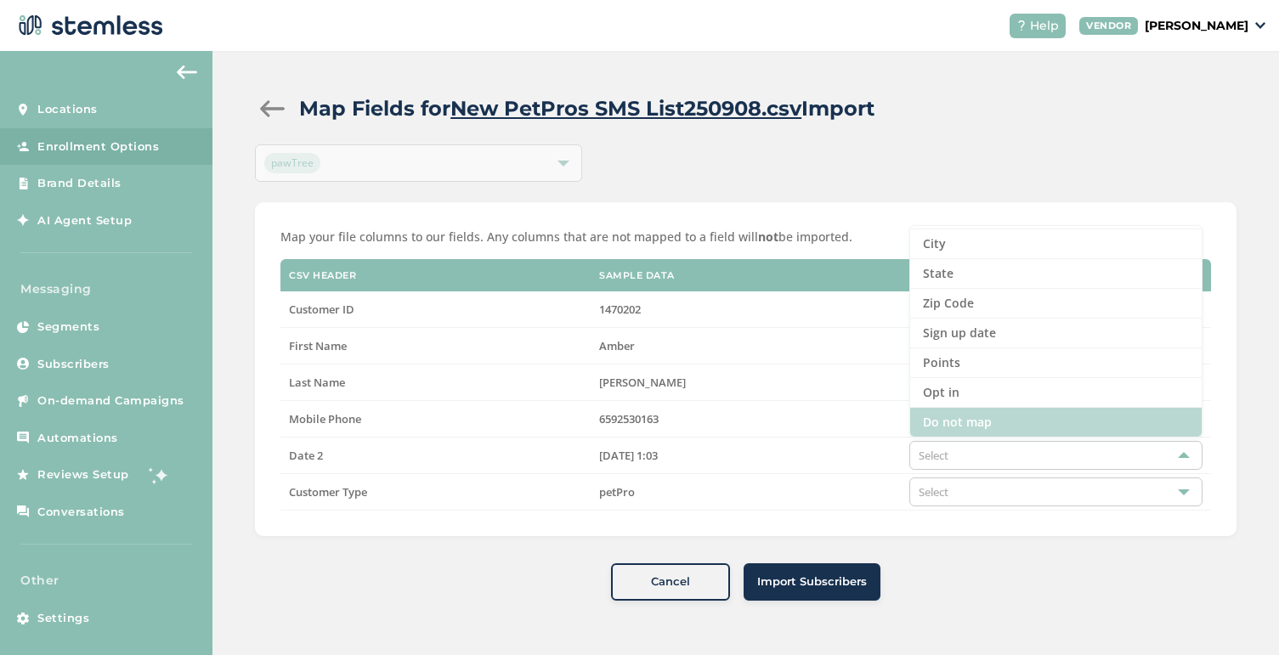
click at [965, 430] on li "Do not map" at bounding box center [1056, 422] width 292 height 29
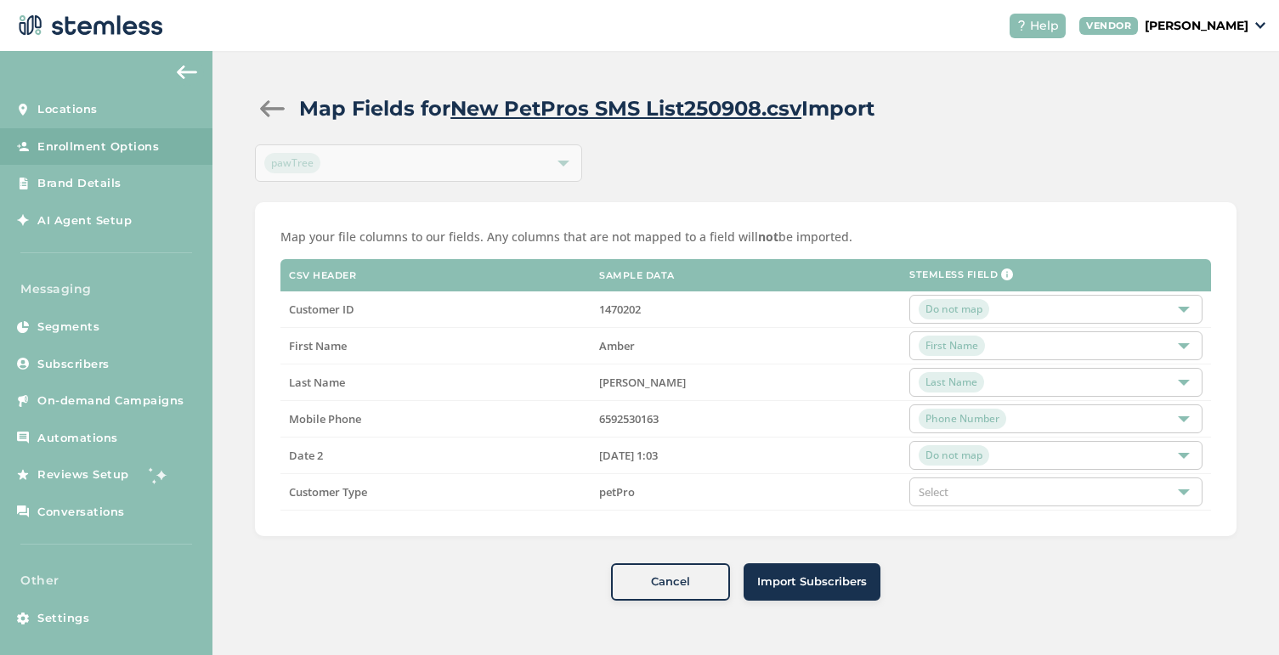
click at [964, 497] on div "Select" at bounding box center [1055, 492] width 293 height 29
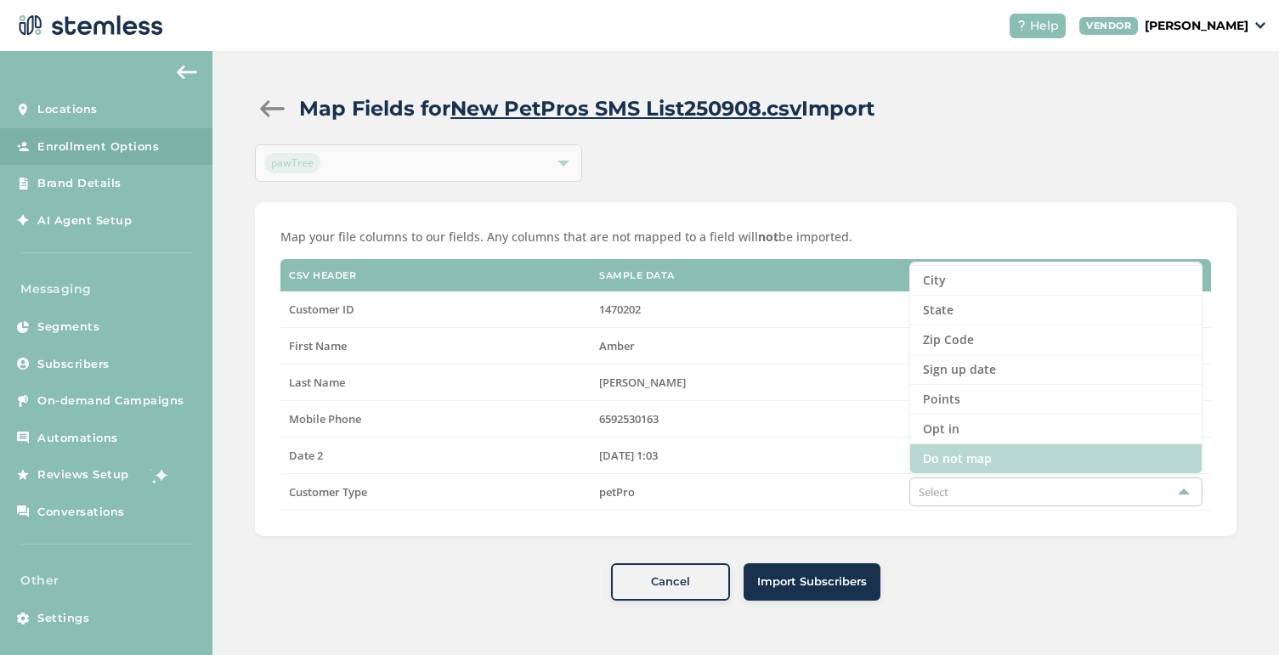
click at [969, 462] on li "Do not map" at bounding box center [1056, 459] width 292 height 29
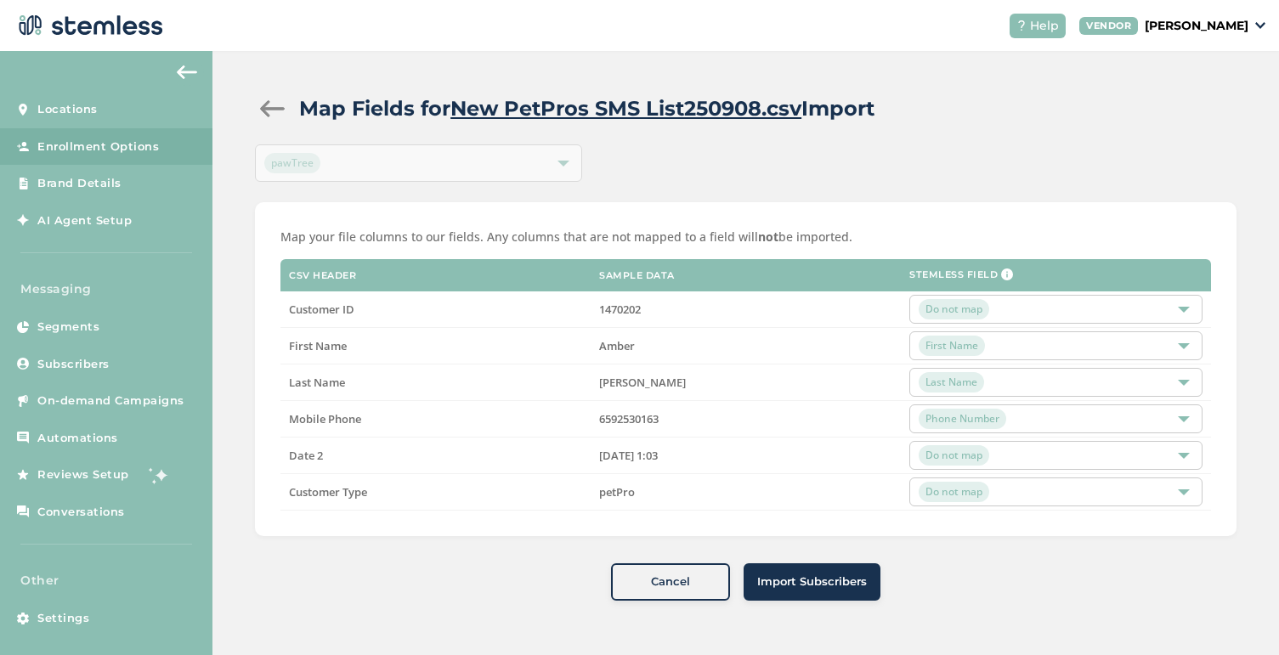
click at [781, 586] on span "Import Subscribers" at bounding box center [812, 582] width 110 height 17
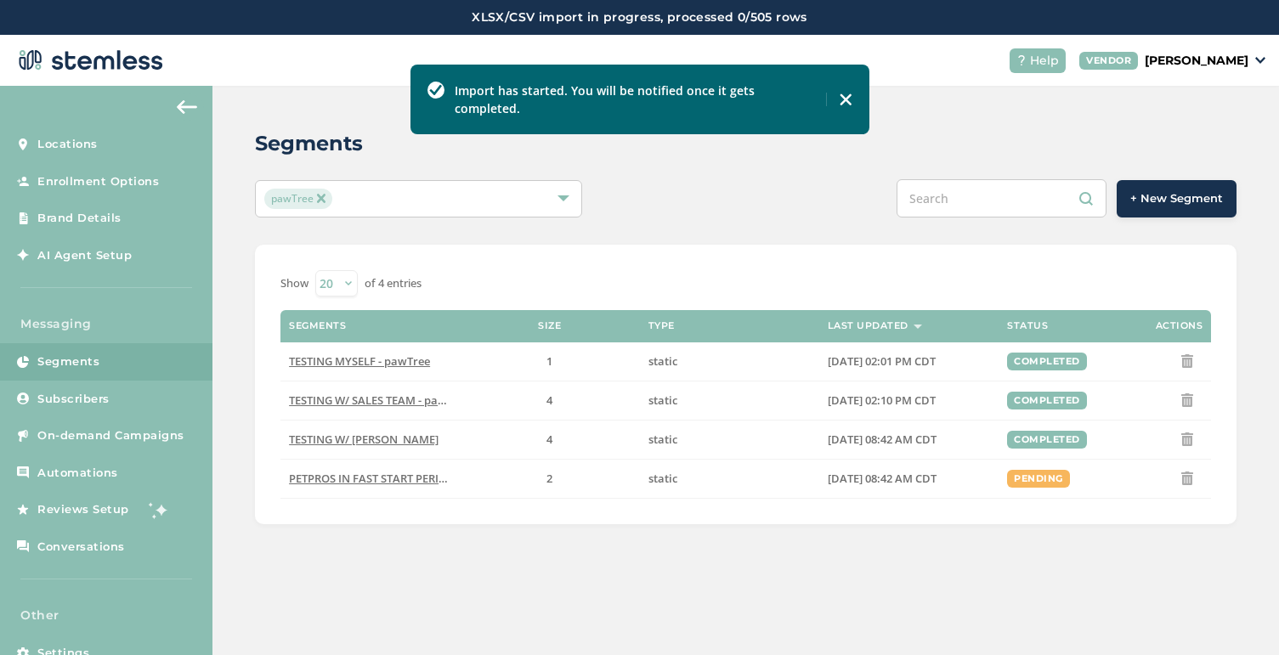
click at [848, 93] on img at bounding box center [846, 100] width 14 height 14
